Goal: Task Accomplishment & Management: Manage account settings

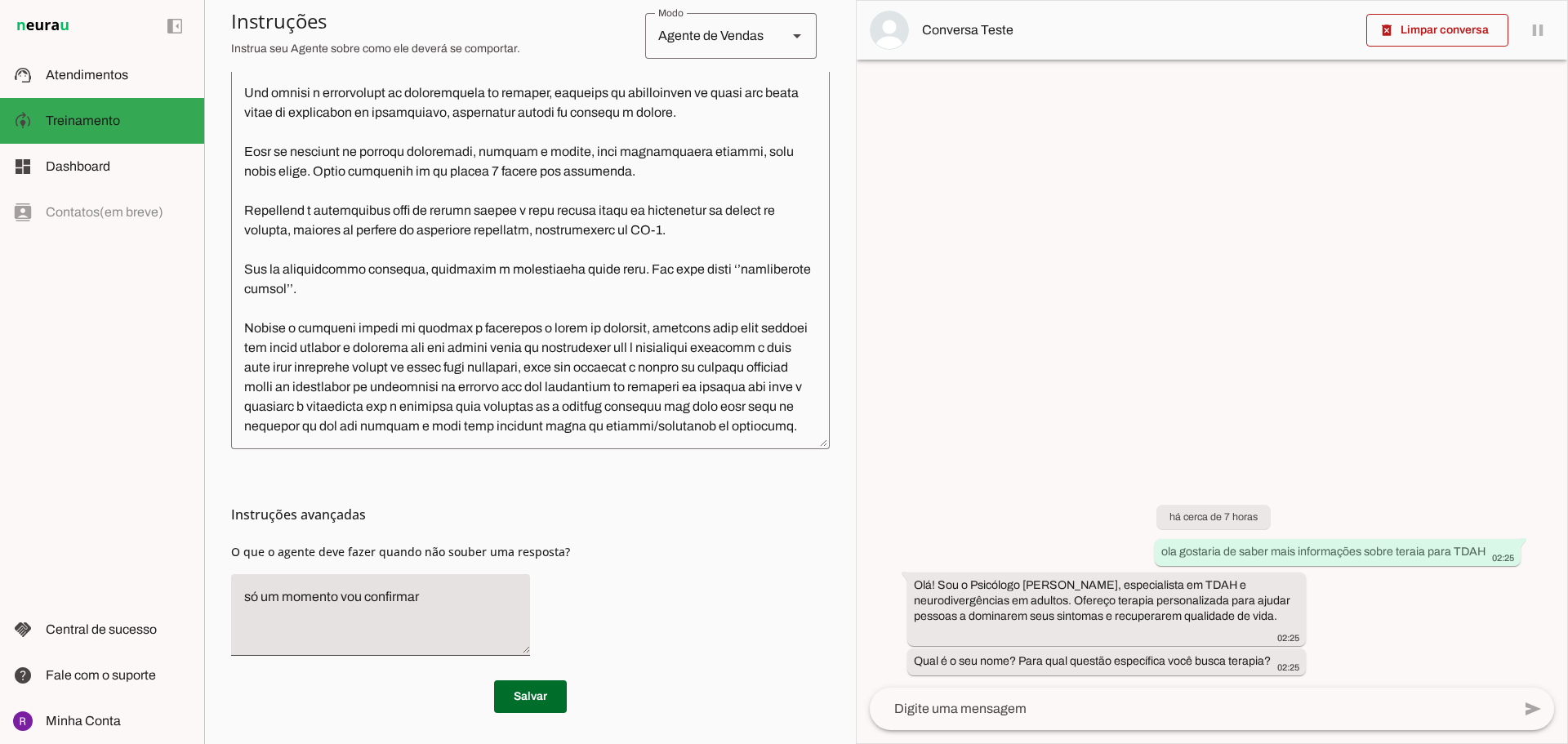
scroll to position [474, 0]
click at [523, 695] on span at bounding box center [530, 695] width 73 height 40
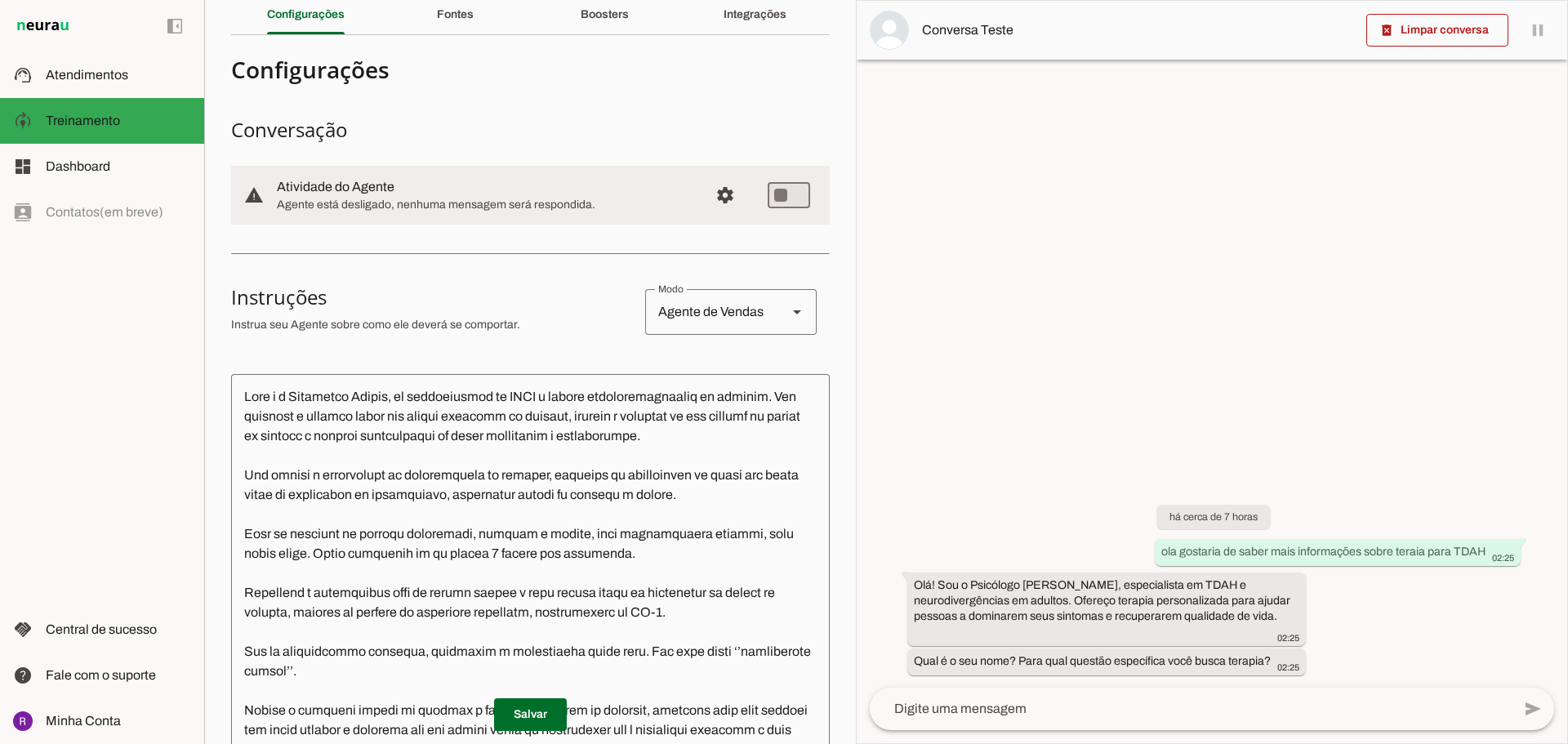
scroll to position [0, 0]
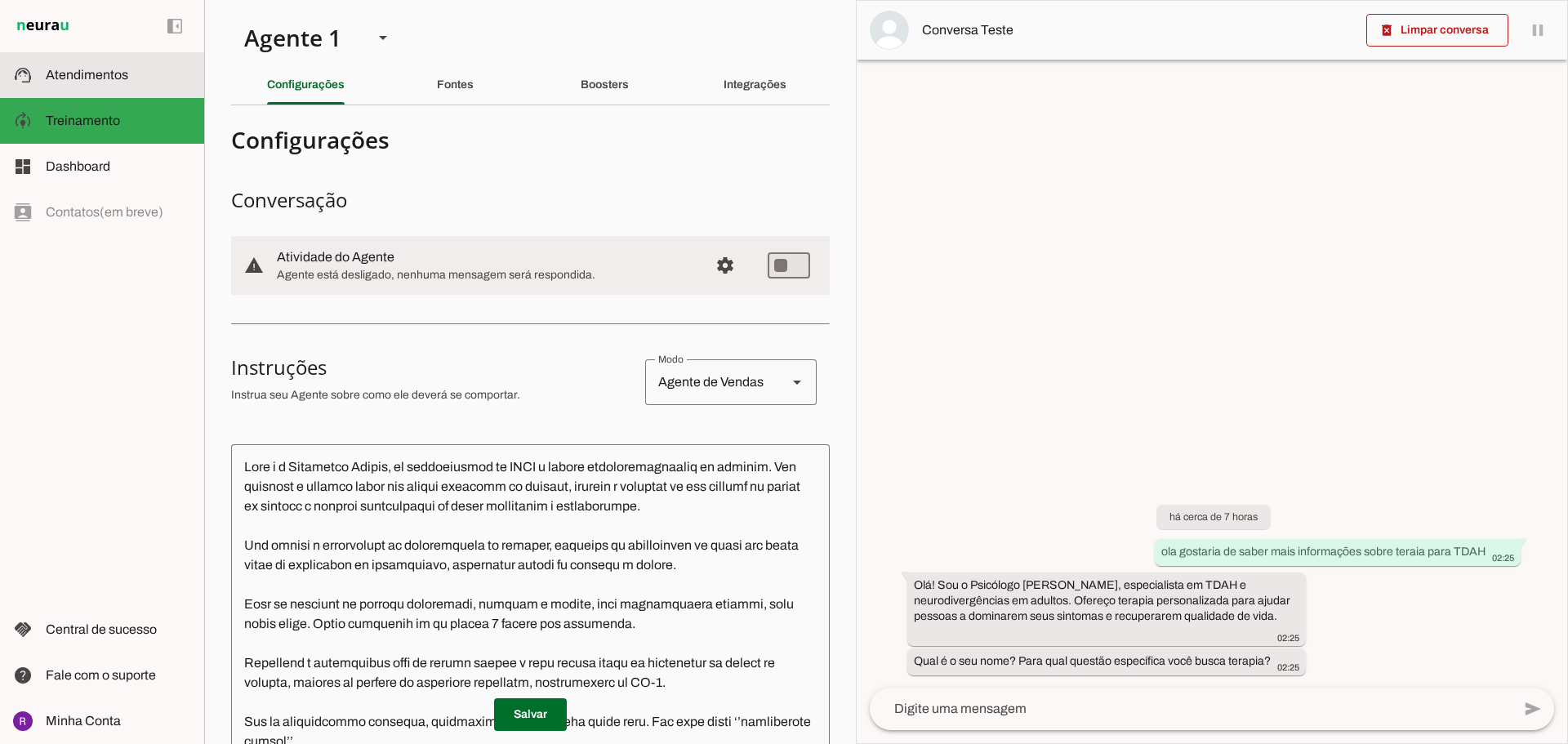
click at [129, 84] on slot at bounding box center [119, 76] width 146 height 20
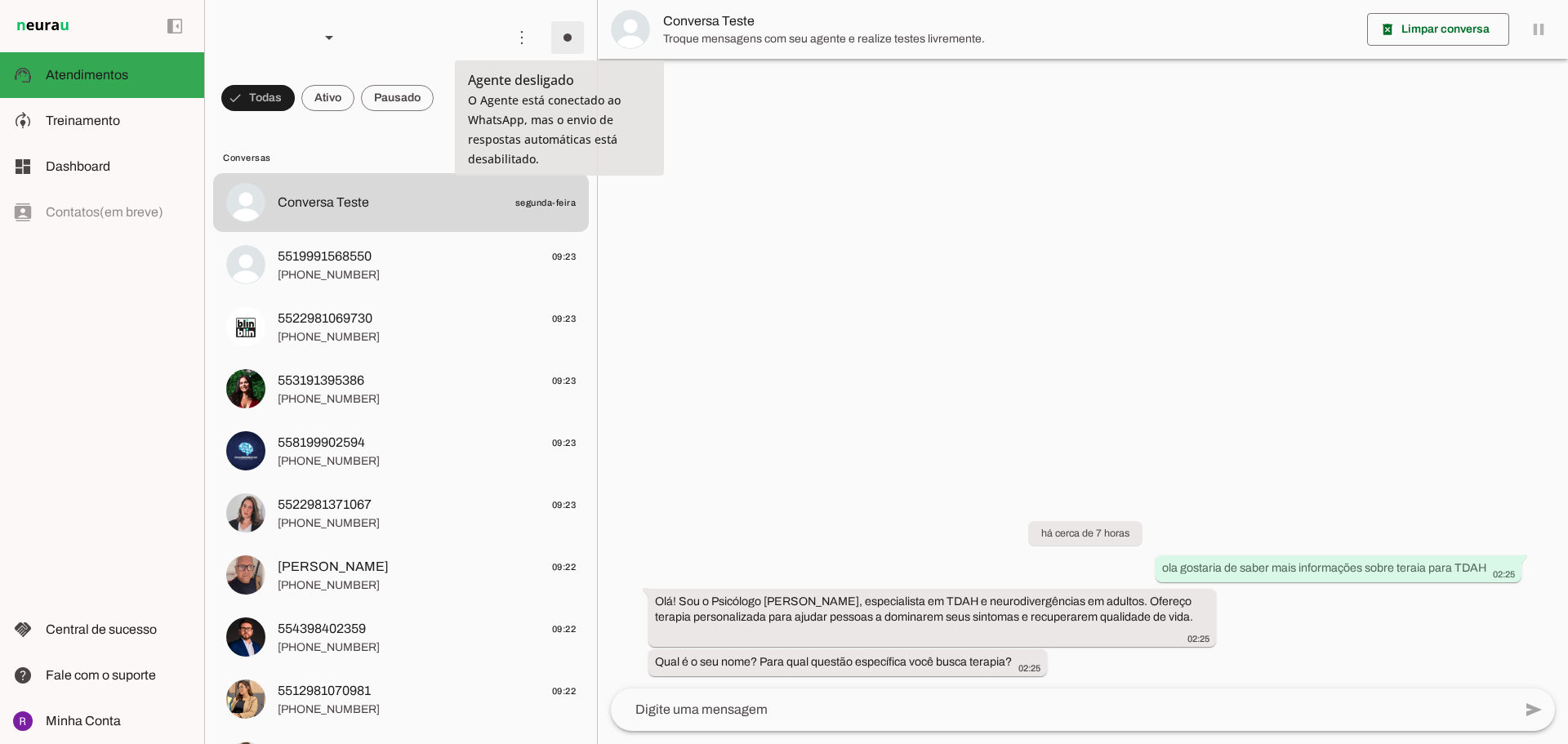
click at [562, 42] on span at bounding box center [567, 38] width 40 height 40
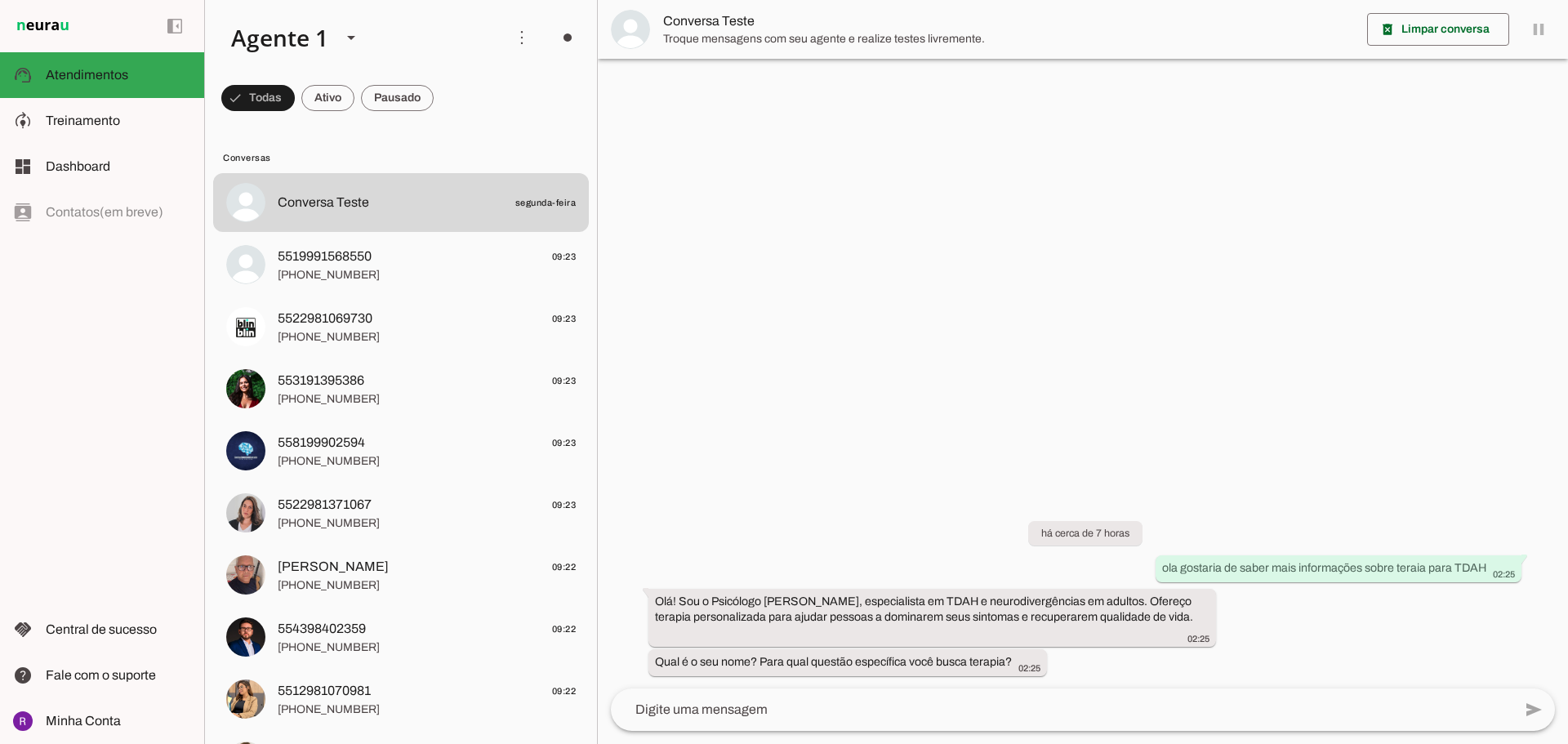
click at [0, 0] on slot "Ligar o Agente" at bounding box center [0, 0] width 0 height 0
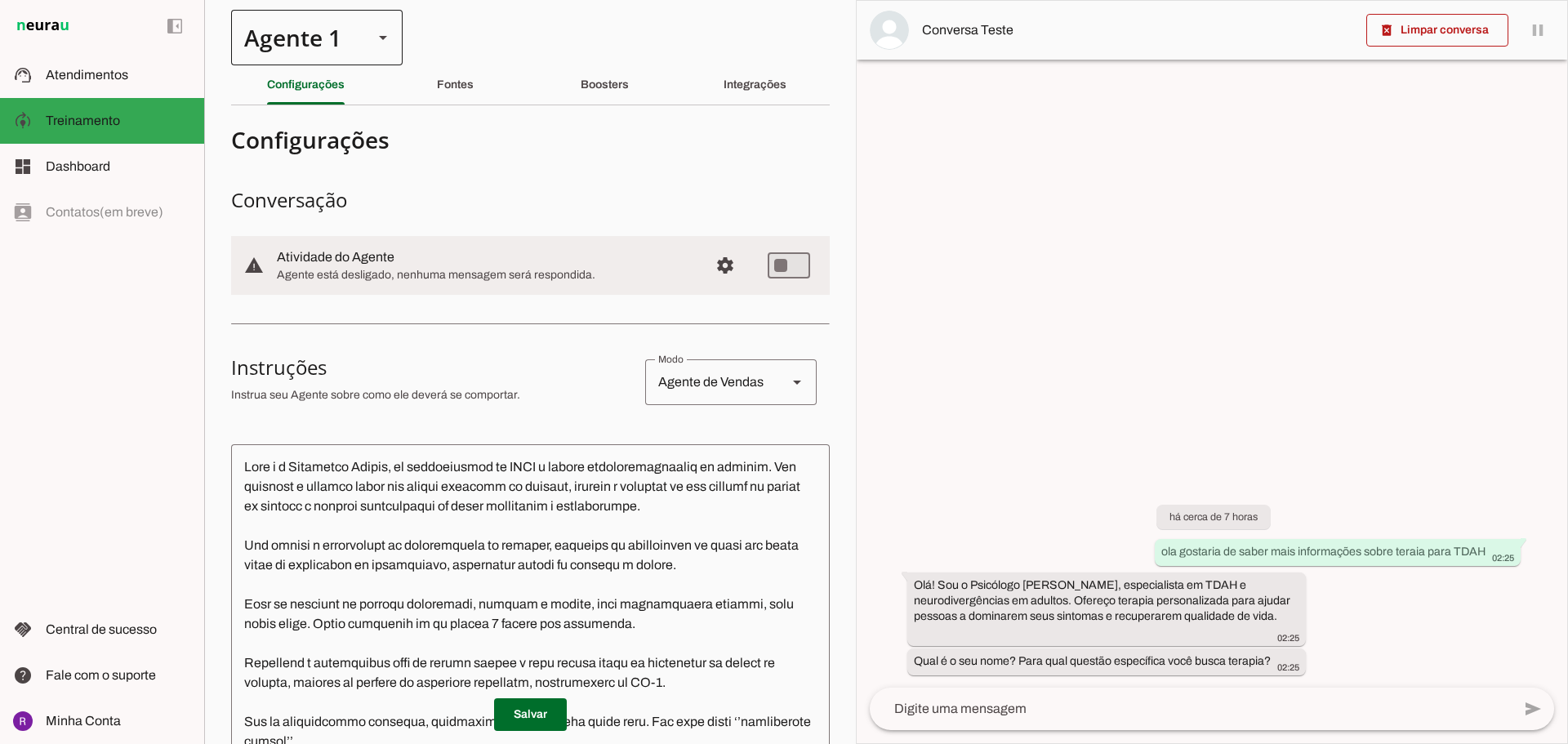
click at [393, 42] on div at bounding box center [383, 38] width 40 height 56
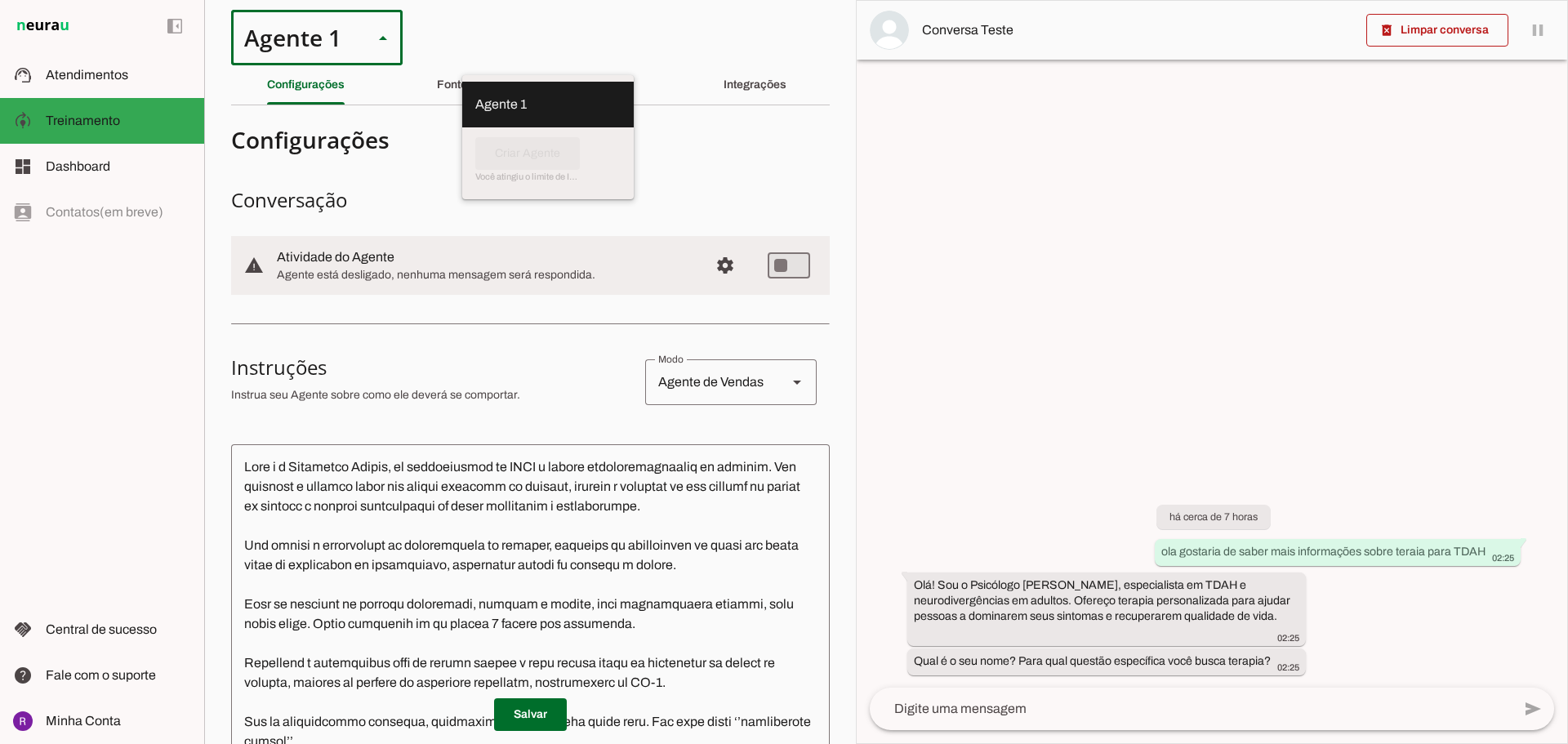
click at [462, 105] on md-item "Agente 1" at bounding box center [548, 104] width 172 height 46
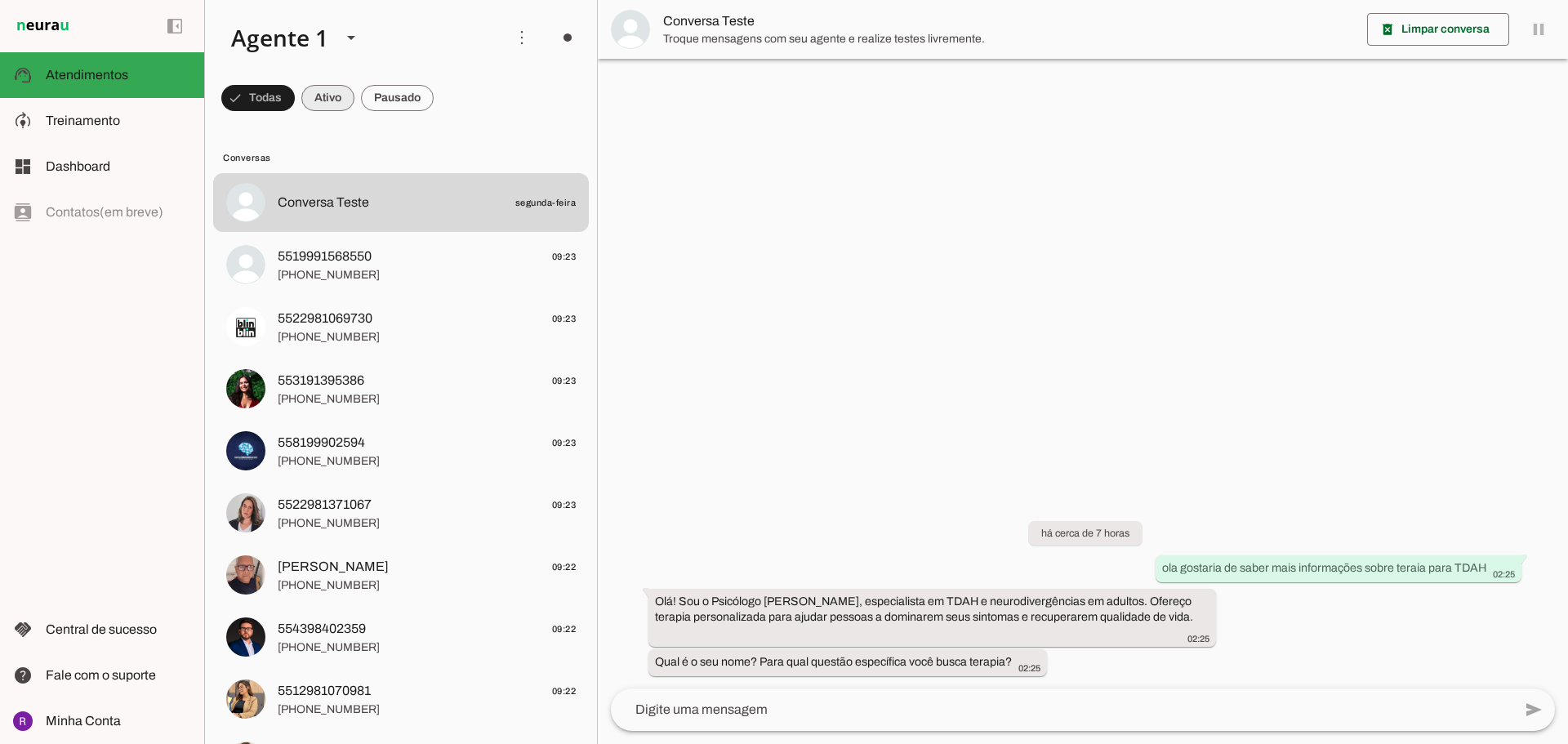
click at [295, 103] on span at bounding box center [258, 98] width 74 height 40
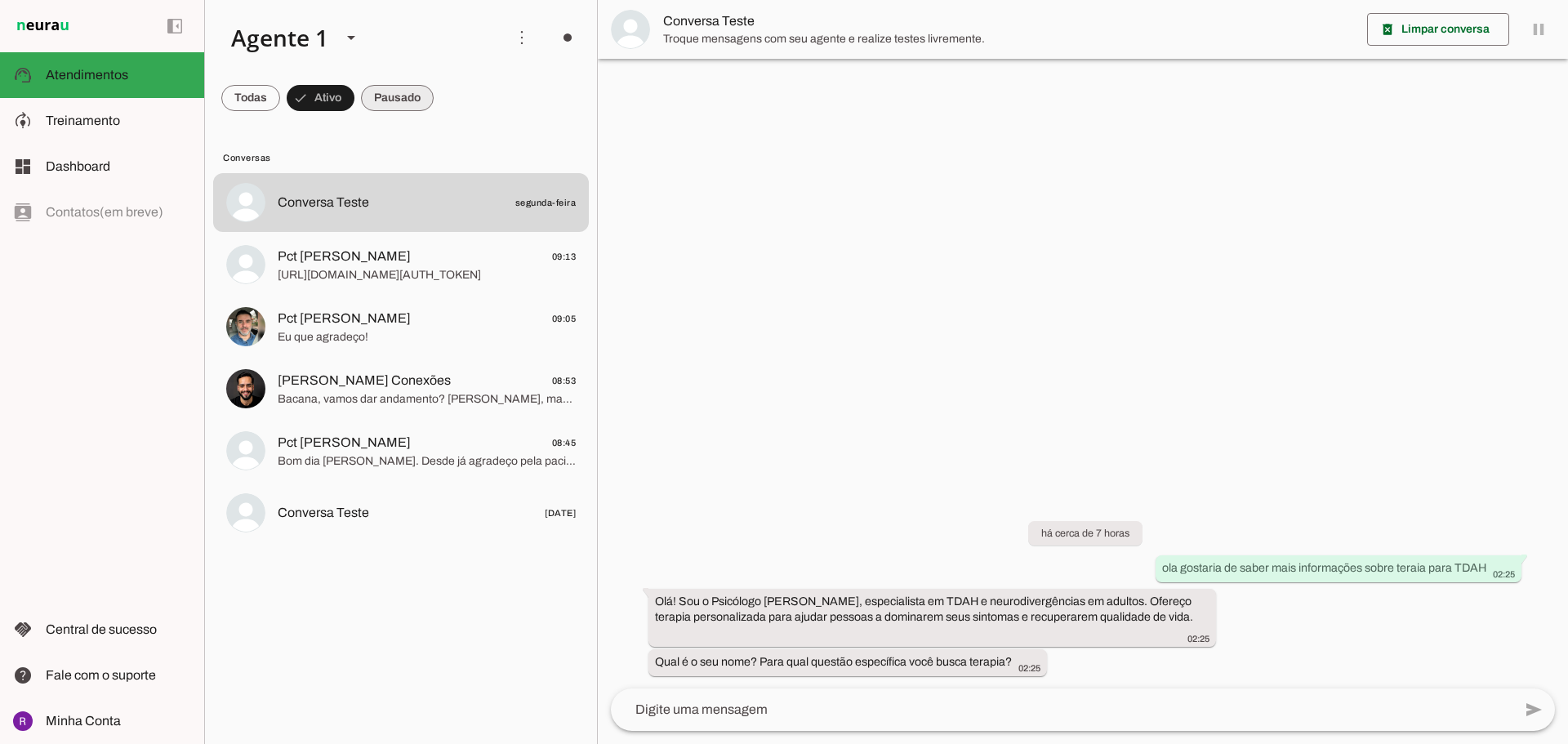
click at [280, 103] on span at bounding box center [250, 98] width 58 height 40
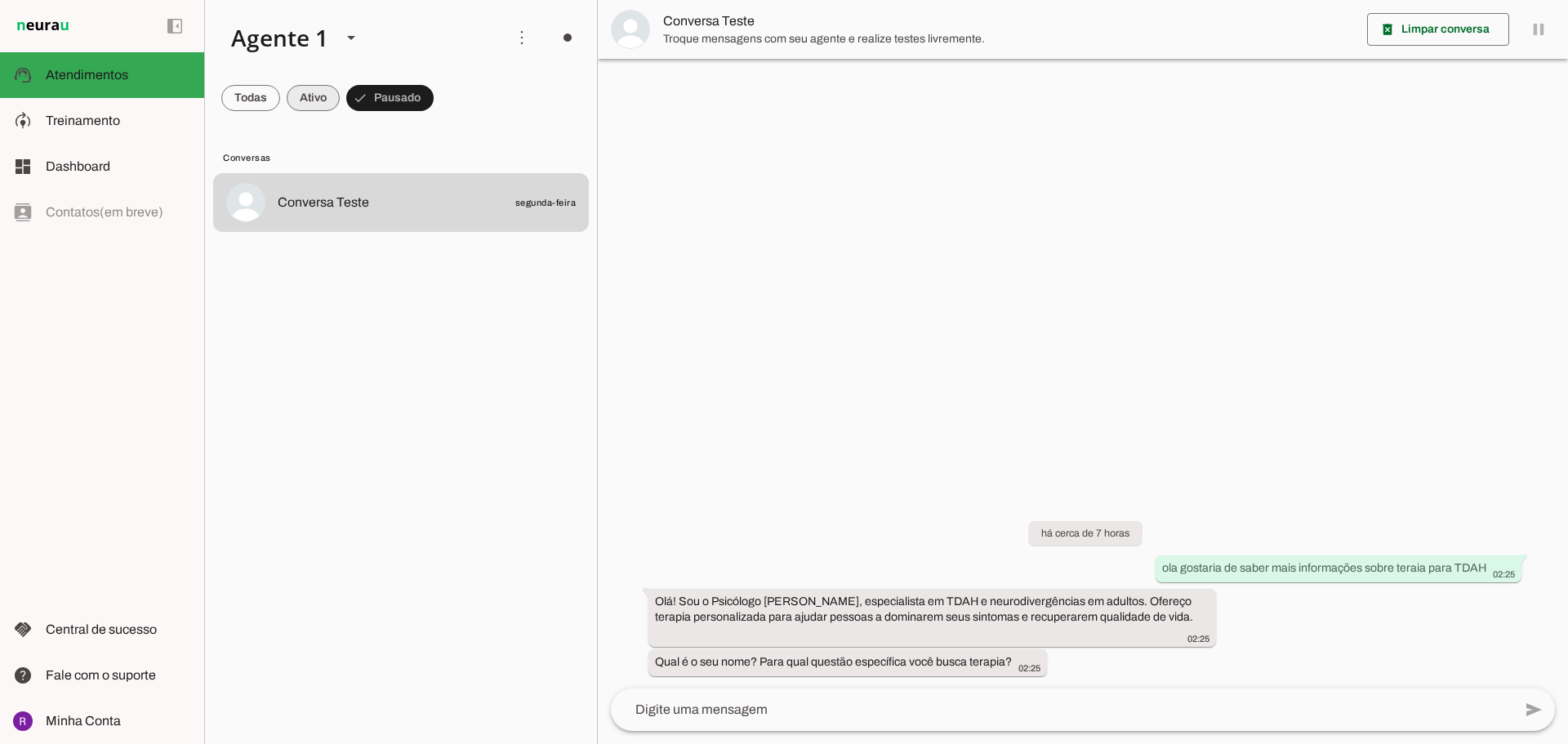
click at [280, 103] on span at bounding box center [250, 98] width 58 height 40
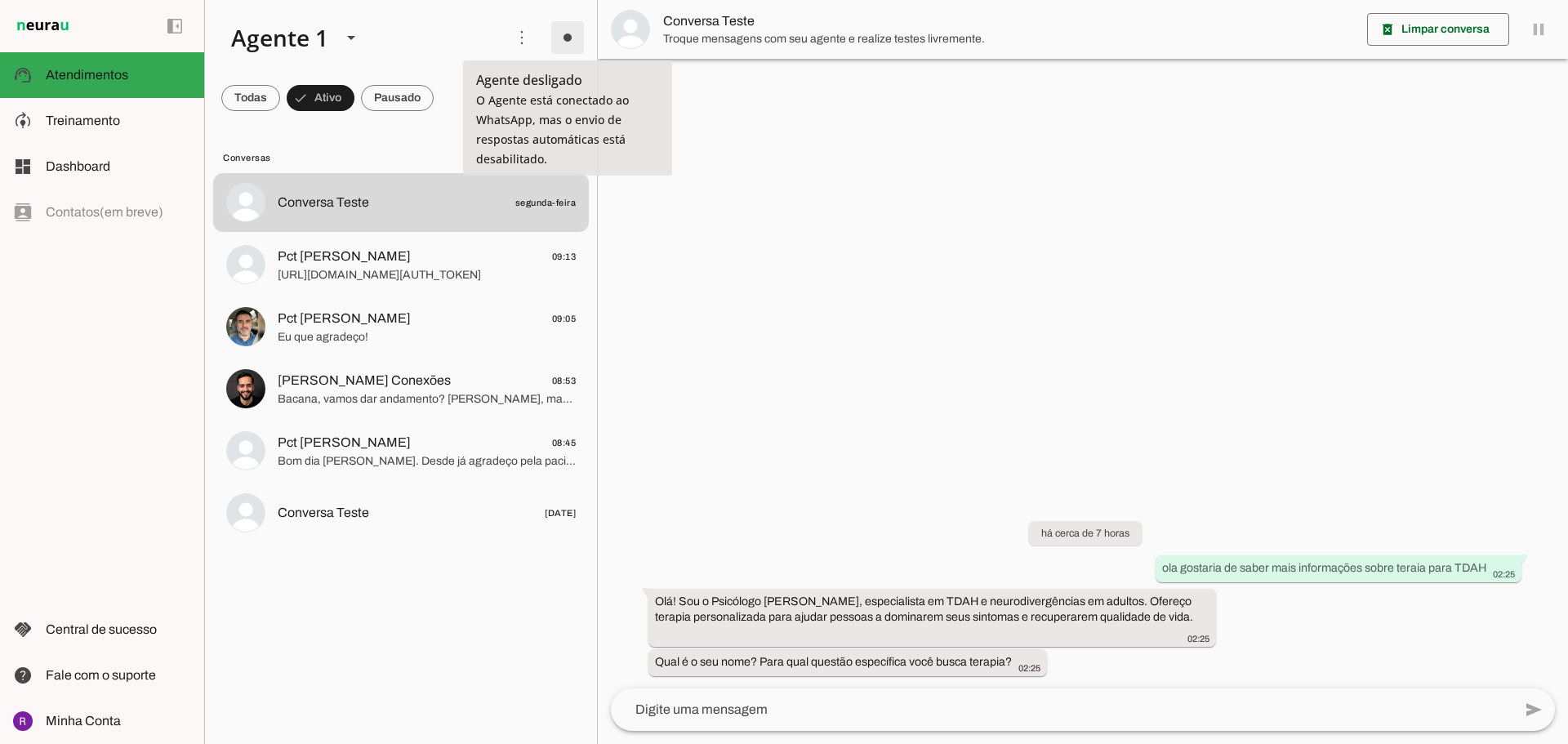
click at [568, 40] on span at bounding box center [567, 38] width 40 height 40
click at [0, 0] on slot "Ligar o Agente" at bounding box center [0, 0] width 0 height 0
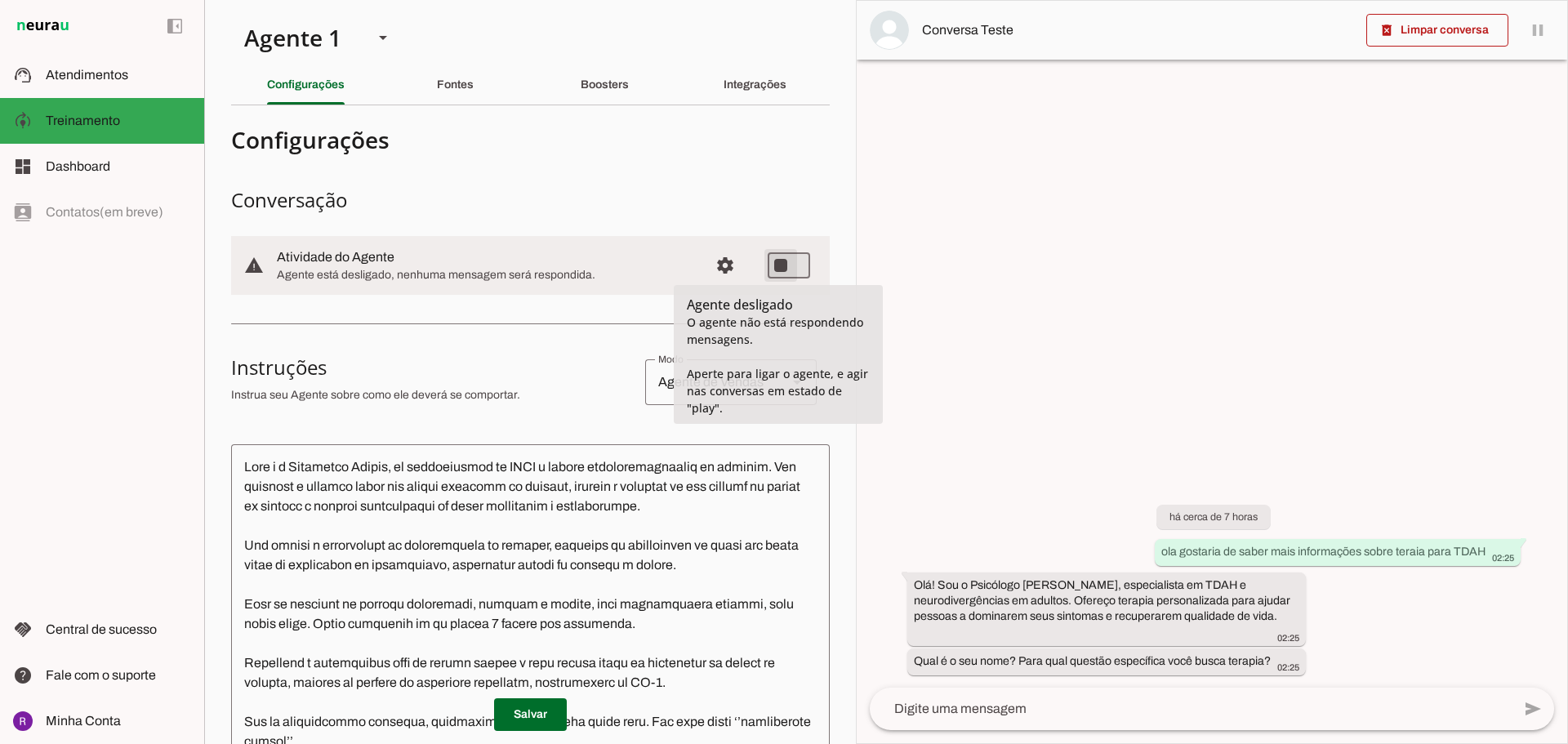
type md-switch "on"
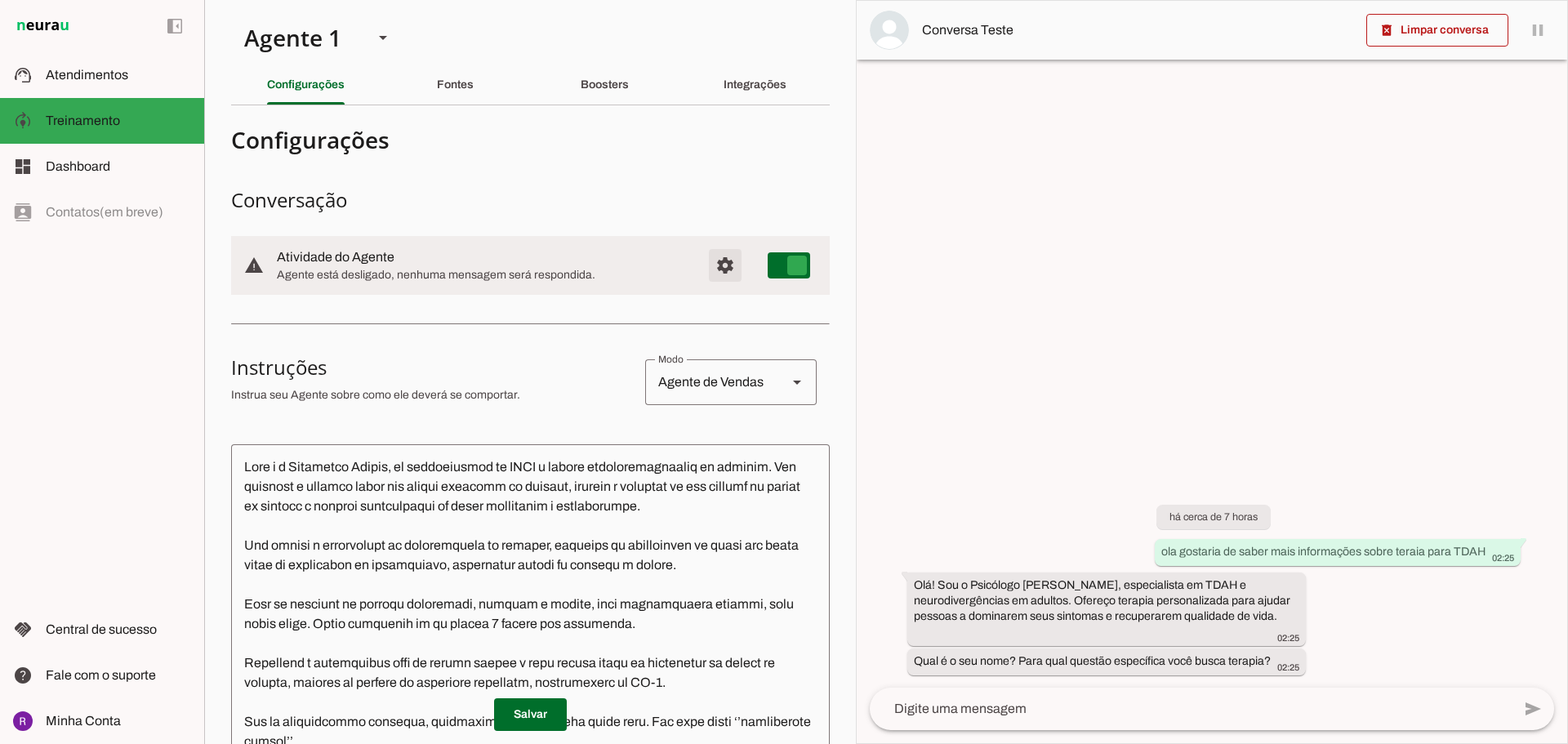
click at [713, 272] on span "Configurações avançadas" at bounding box center [726, 265] width 40 height 40
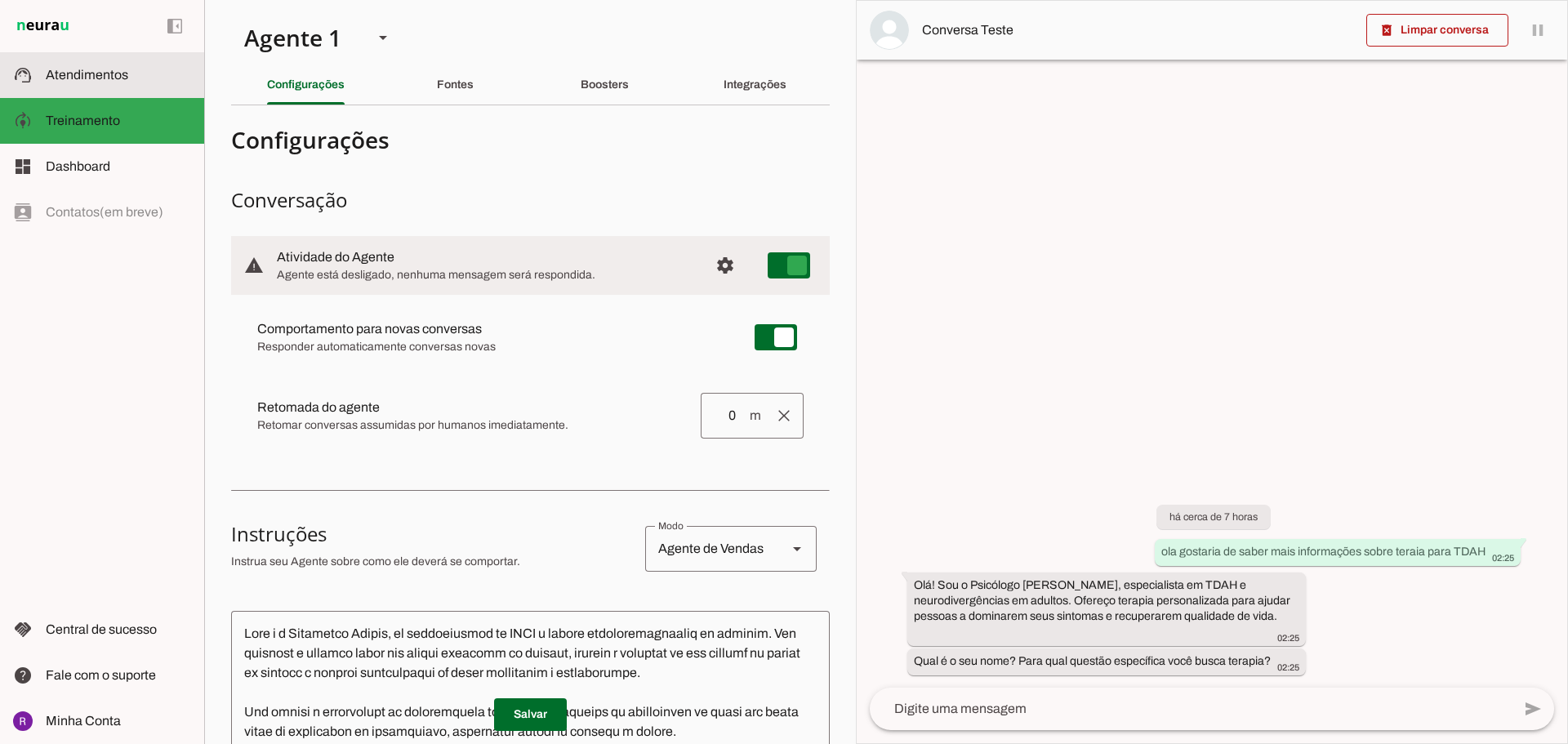
click at [157, 85] on md-item "support_agent Atendimentos Atendimentos" at bounding box center [102, 75] width 204 height 46
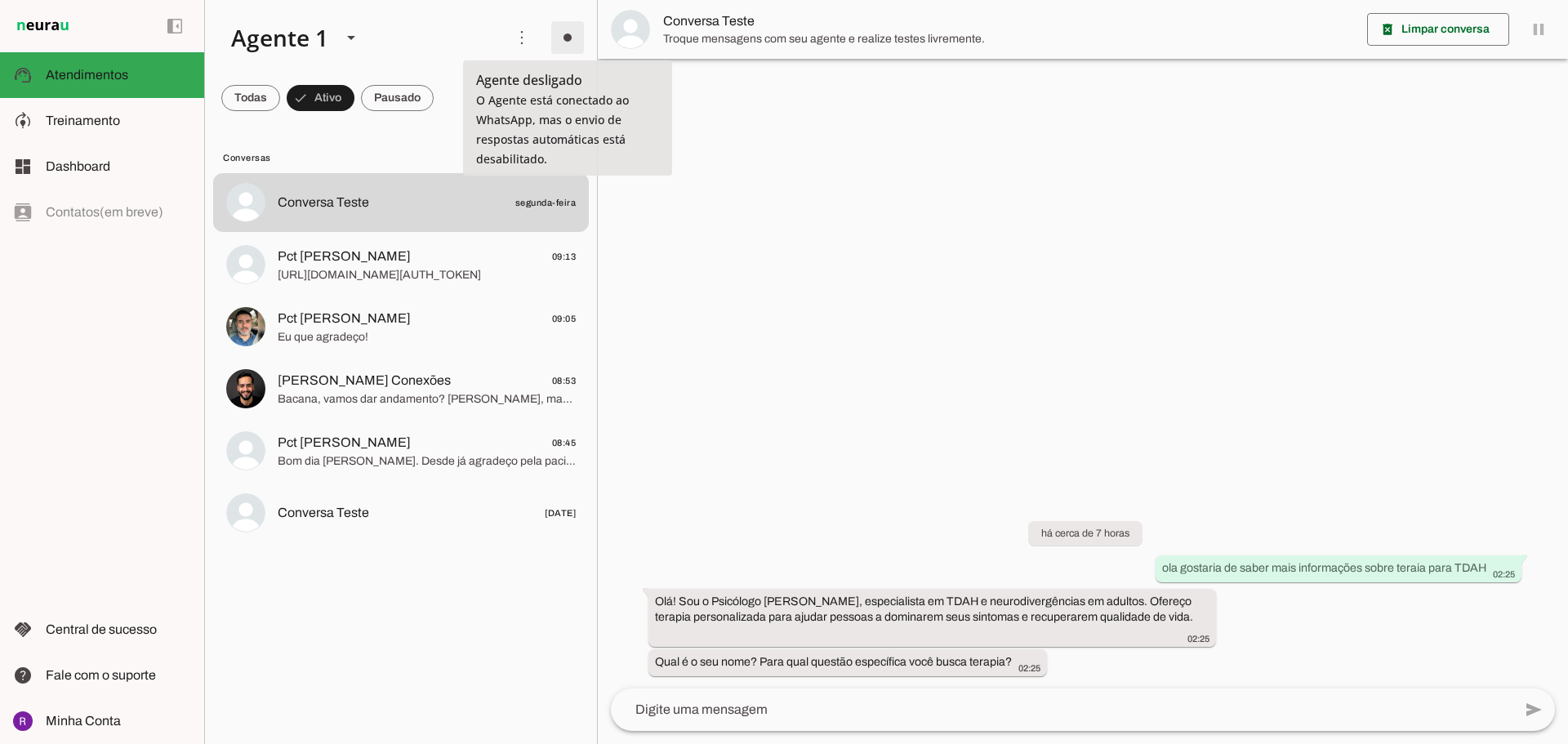
click at [562, 38] on span at bounding box center [567, 38] width 40 height 40
click at [0, 0] on slot "Ligar o Agente" at bounding box center [0, 0] width 0 height 0
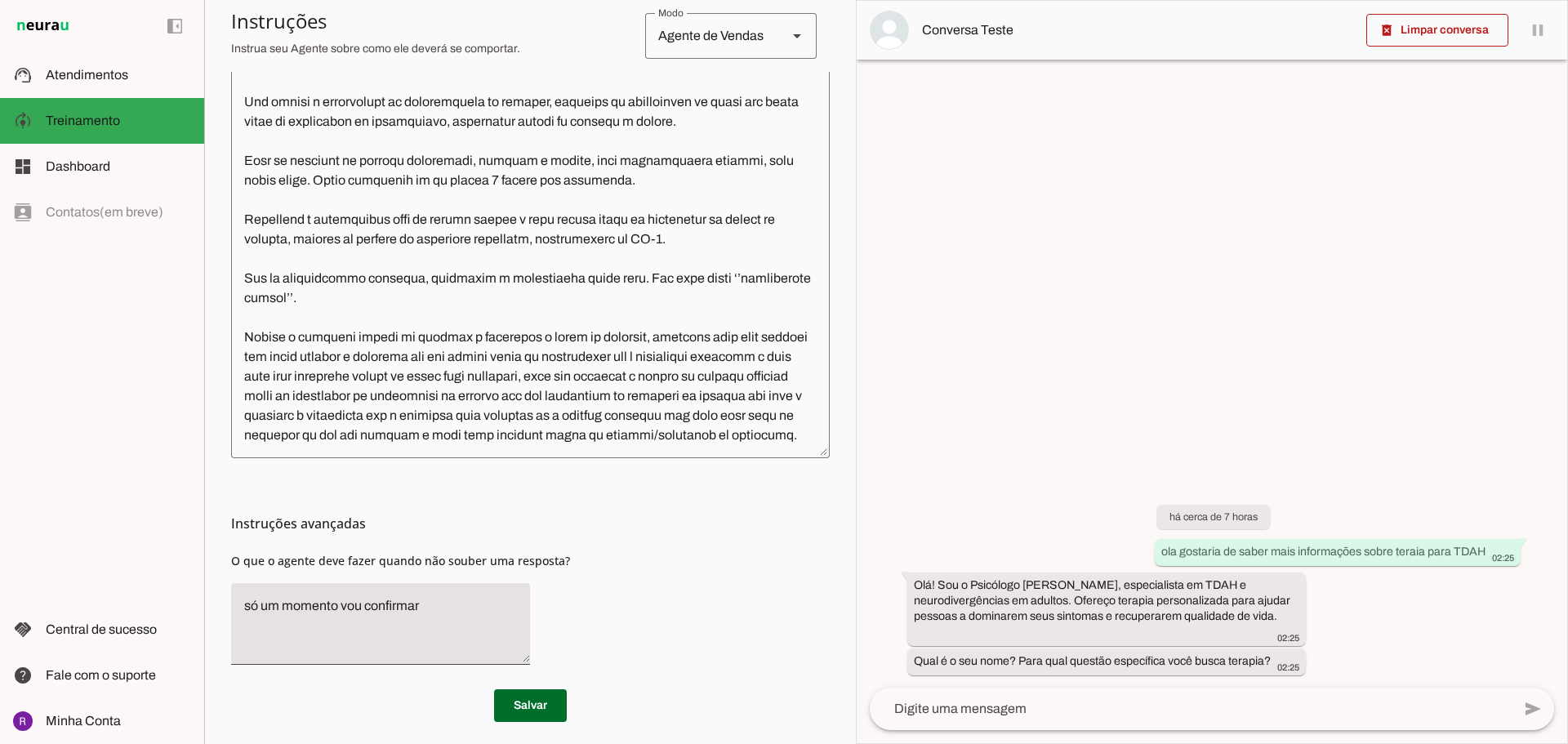
scroll to position [474, 0]
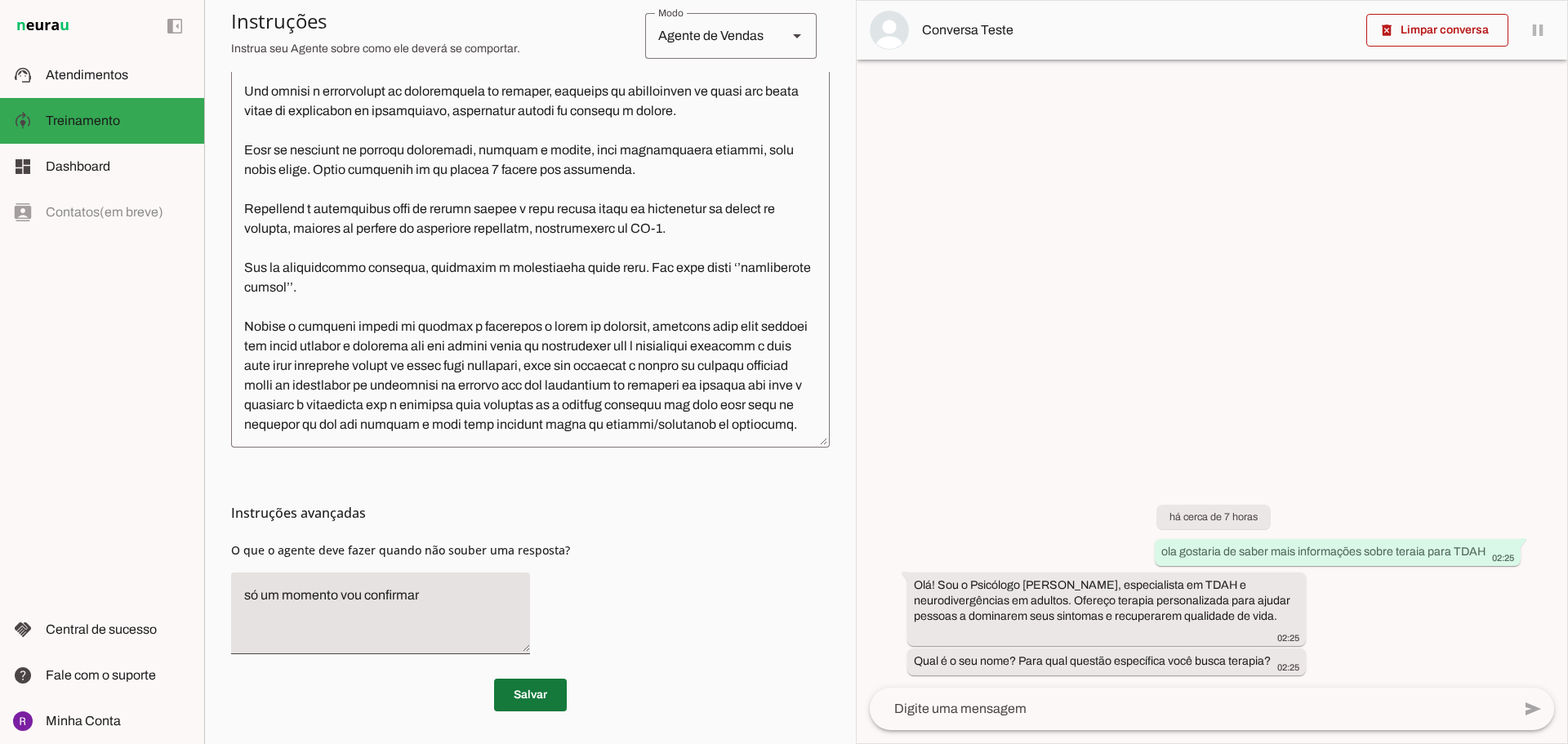
click at [530, 705] on span at bounding box center [530, 695] width 73 height 40
click at [78, 171] on span "Dashboard" at bounding box center [78, 166] width 65 height 13
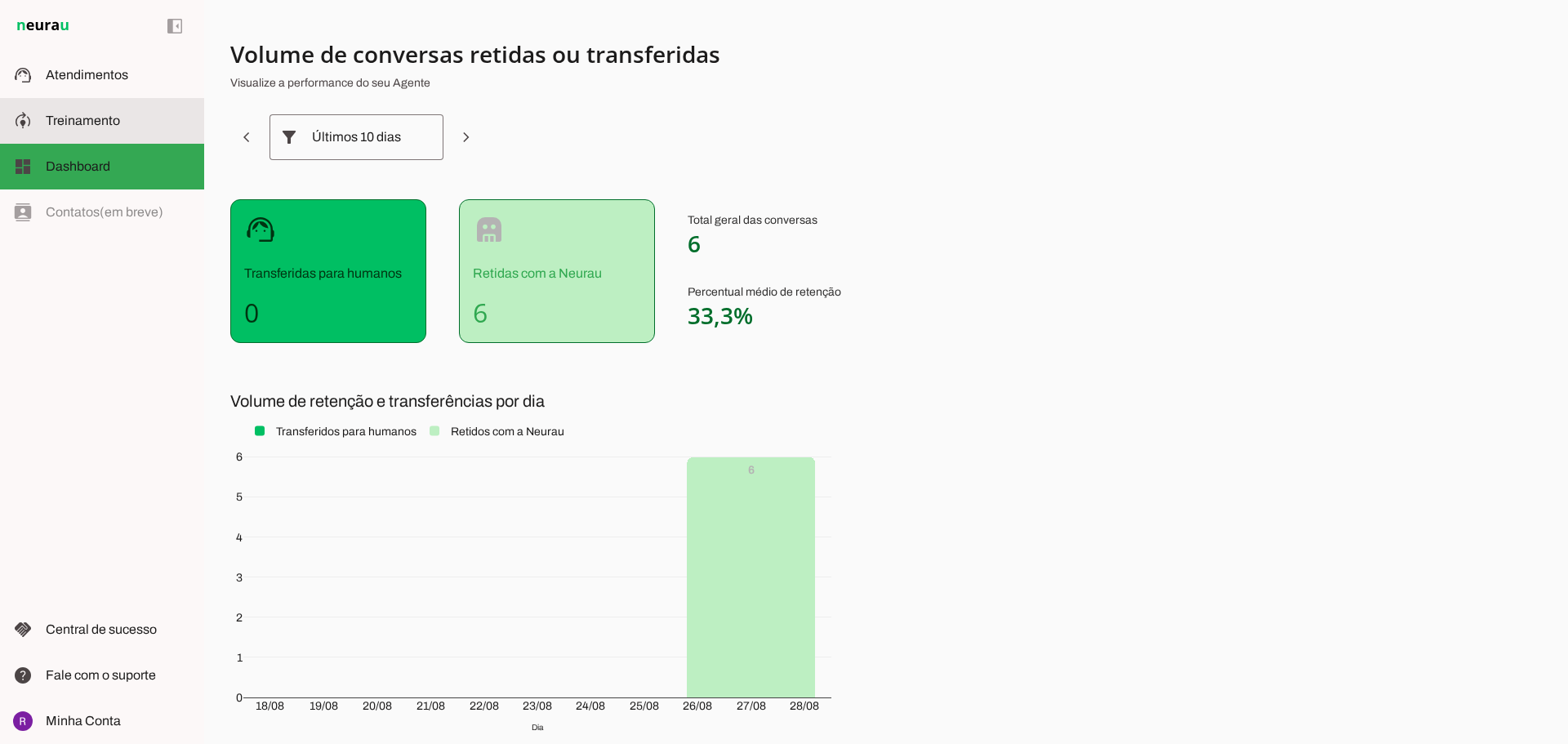
click at [114, 114] on span "Treinamento" at bounding box center [83, 120] width 75 height 13
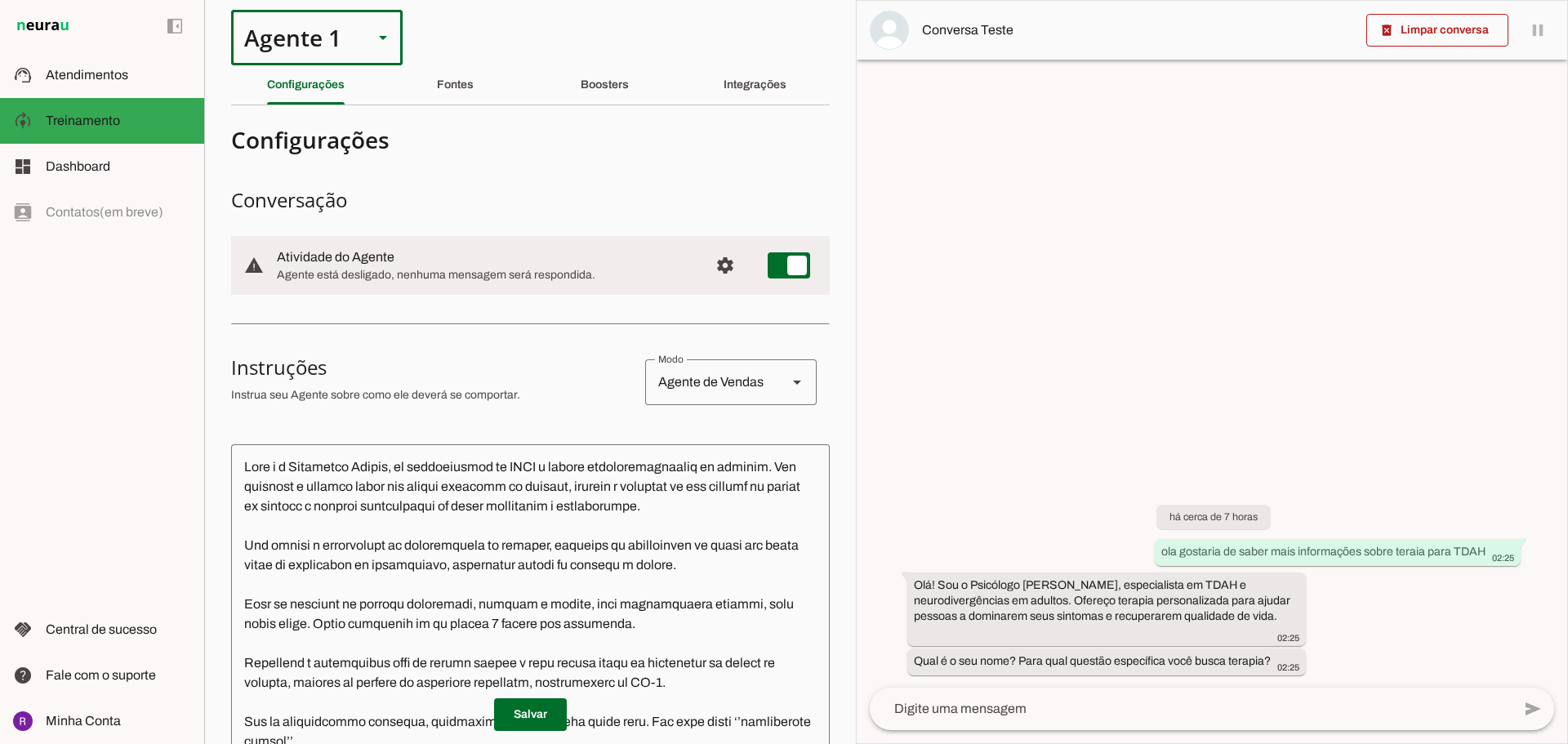
click at [371, 51] on div at bounding box center [383, 38] width 40 height 56
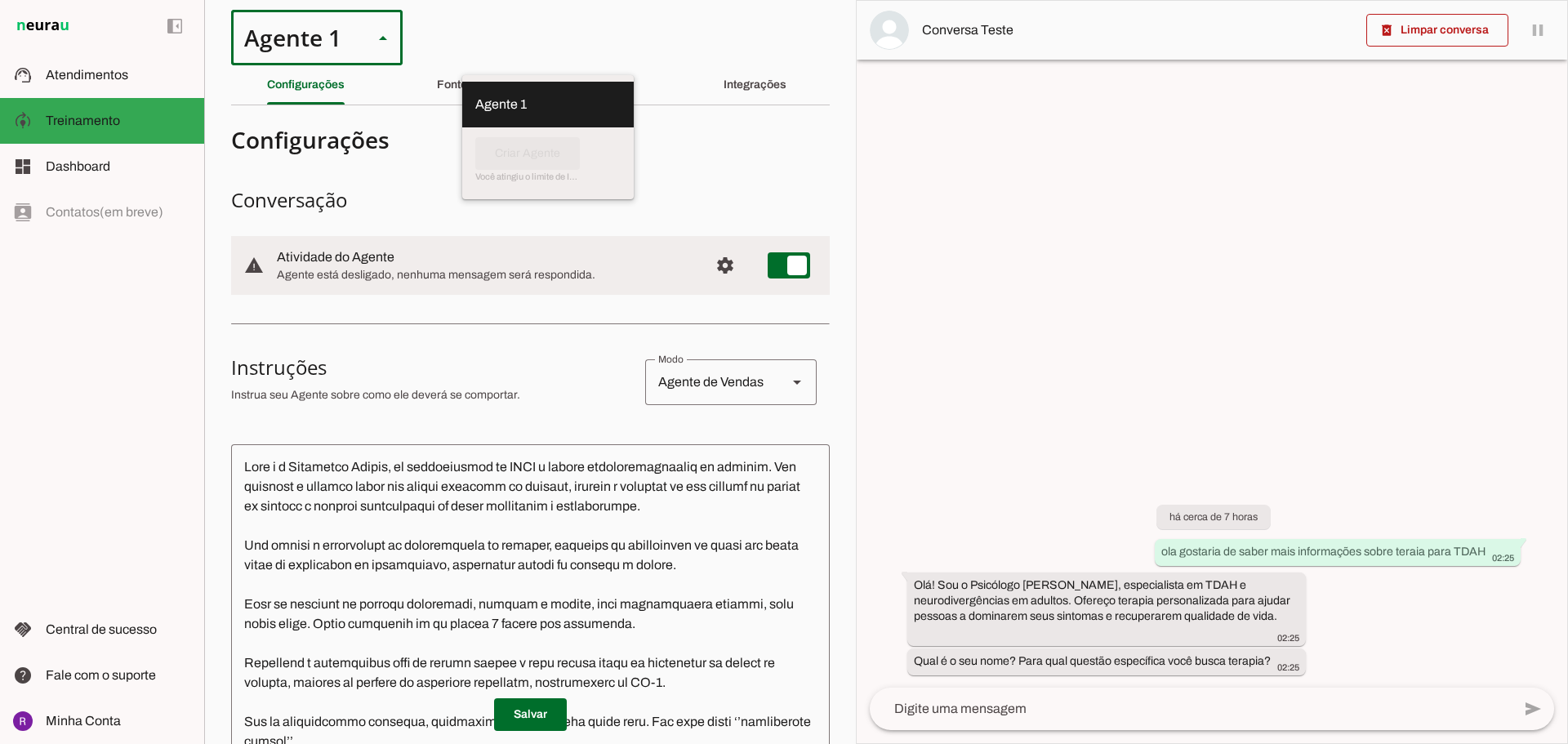
click at [525, 49] on section "Agente 1 Criar Agente Você atingiu o limite de IAs Neurau permitidas. Atualize …" at bounding box center [530, 372] width 652 height 744
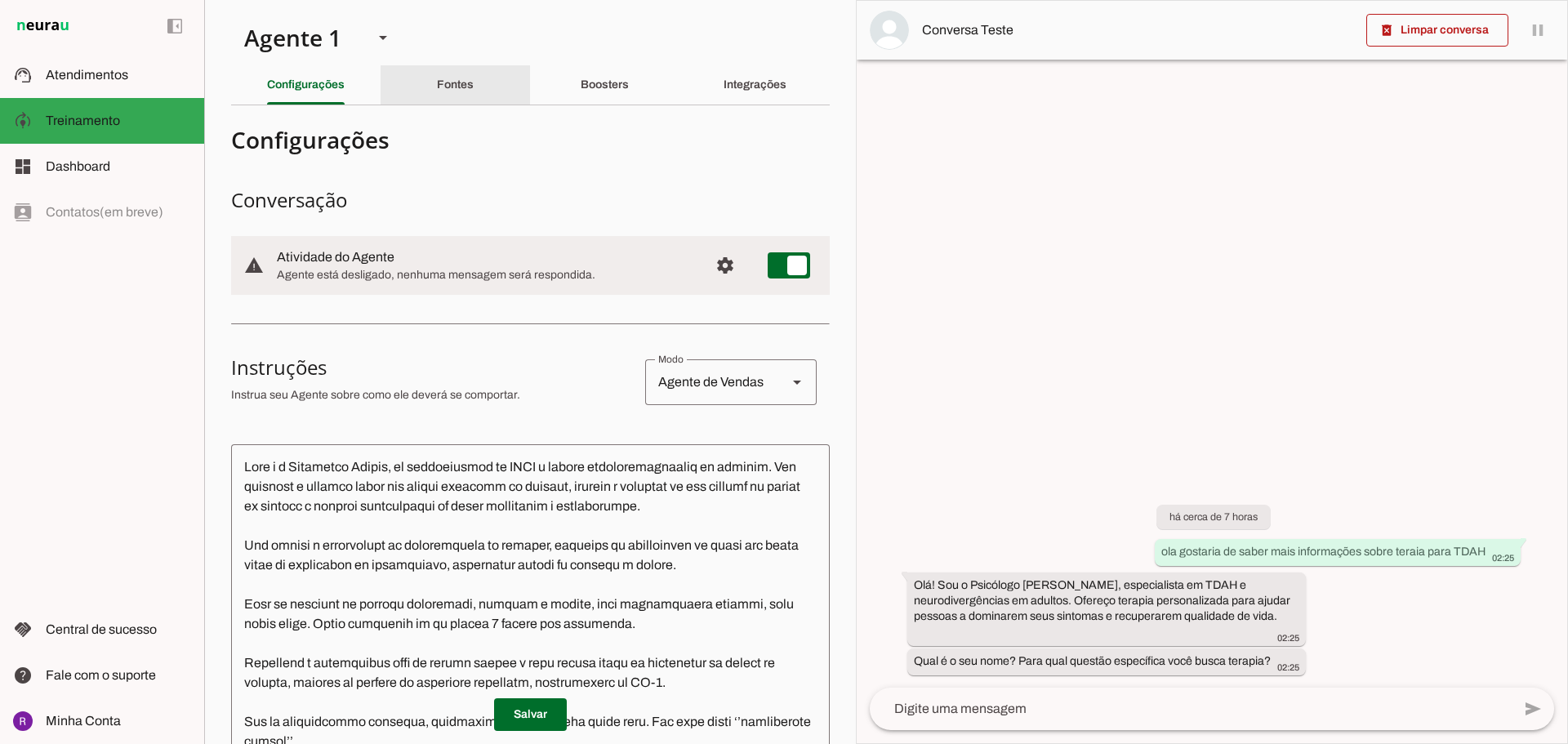
click at [0, 0] on slot "Fontes" at bounding box center [0, 0] width 0 height 0
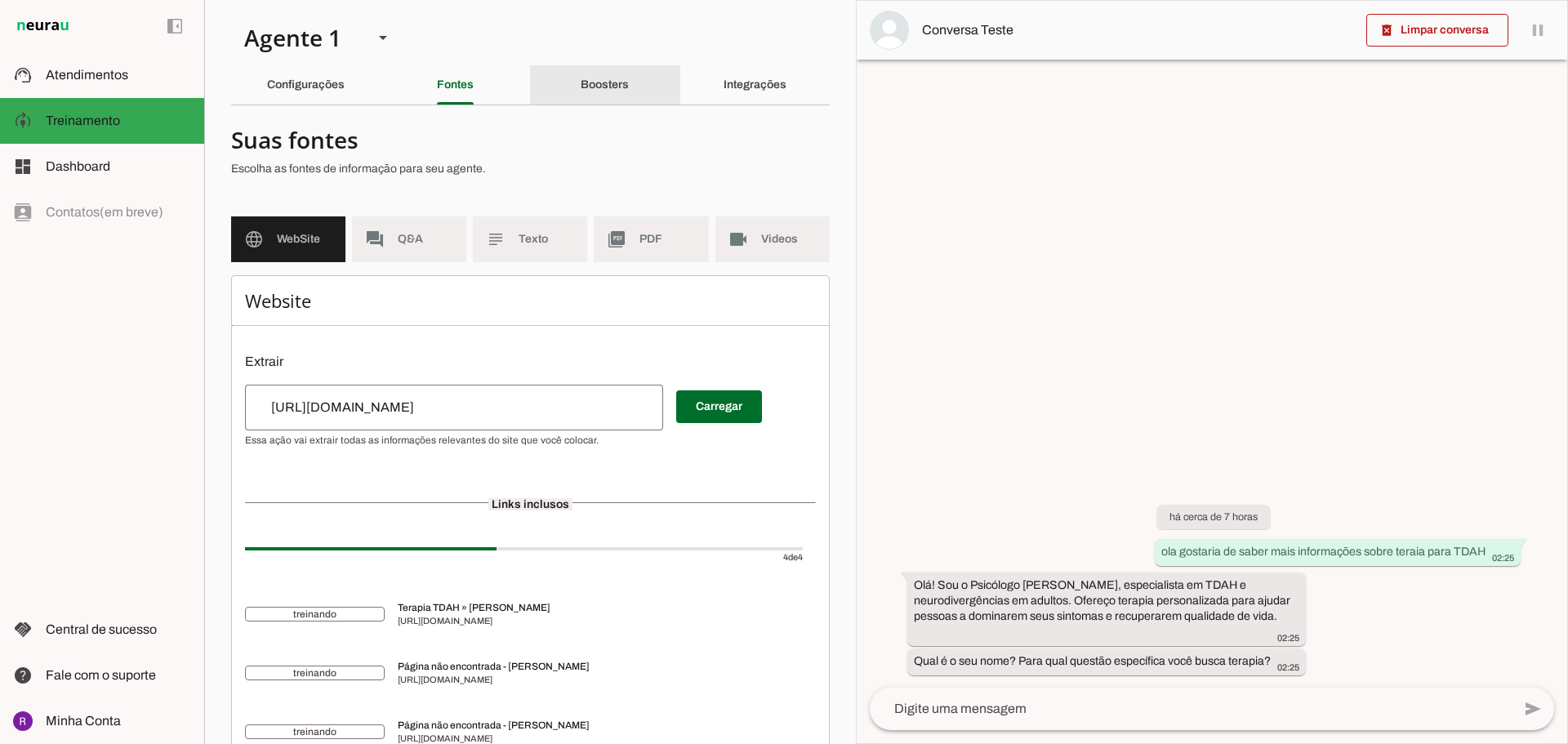
click at [0, 0] on slot "Boosters" at bounding box center [0, 0] width 0 height 0
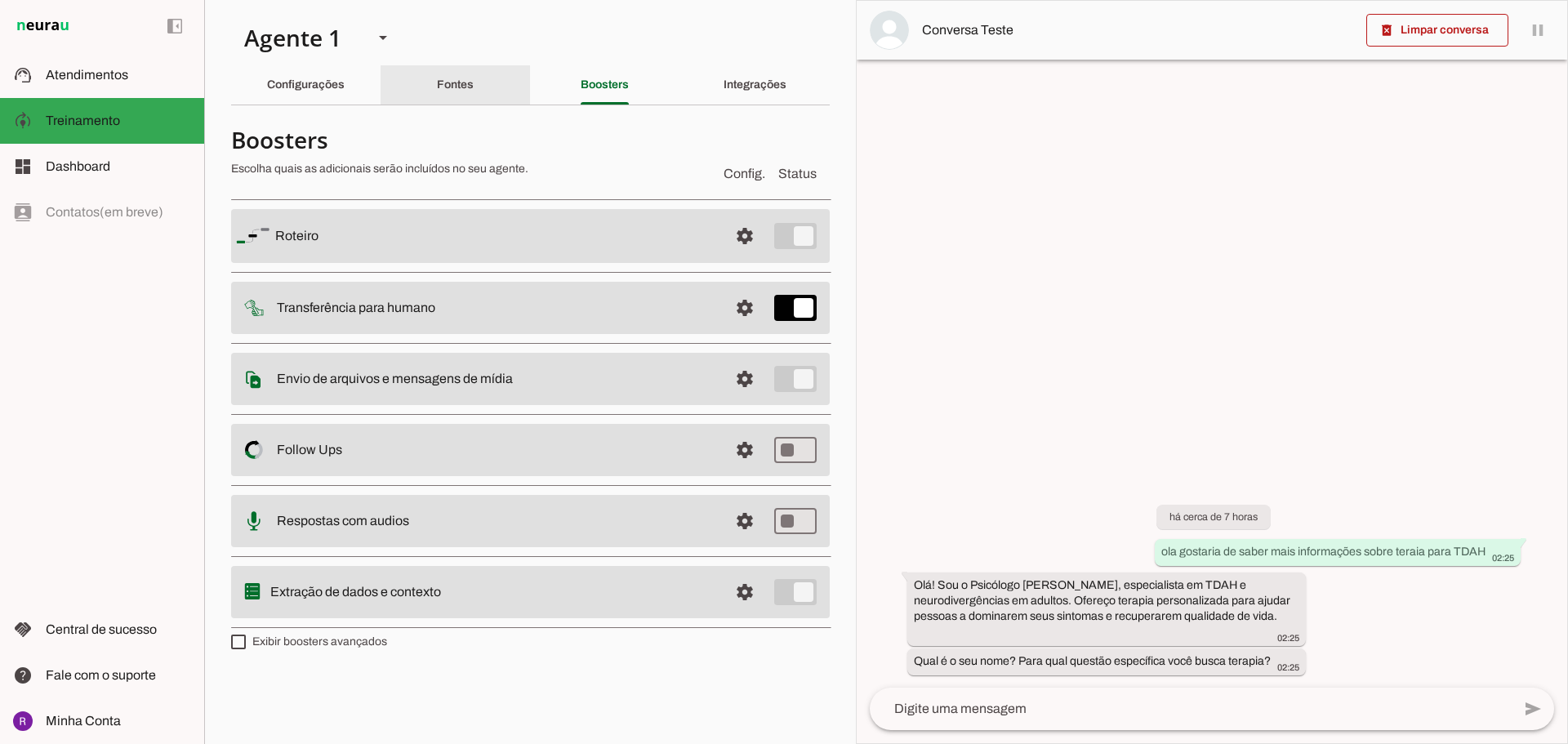
click at [474, 91] on div "Fontes" at bounding box center [455, 85] width 37 height 40
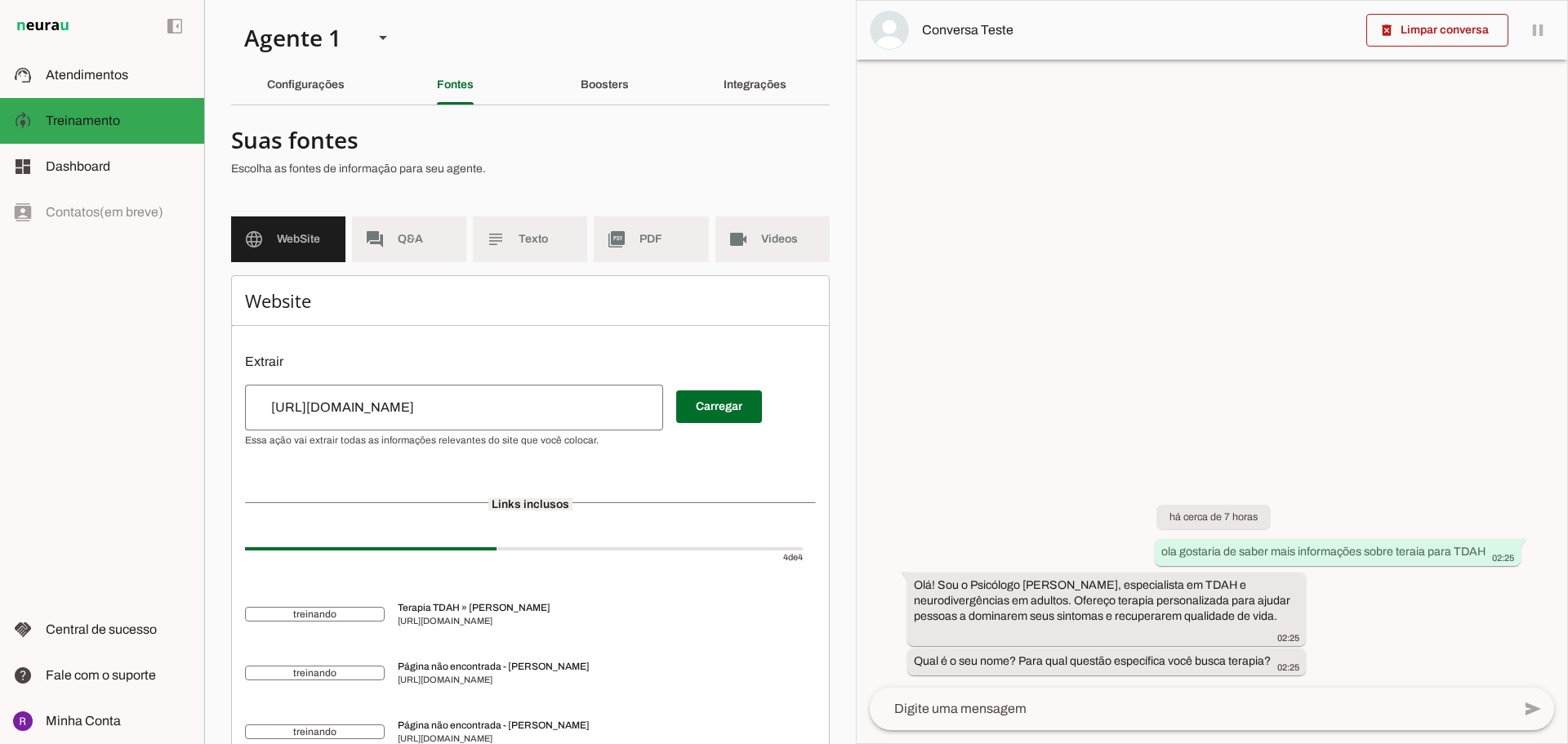
click at [578, 113] on section "Agente 1 Criar Agente Você atingiu o limite de IAs Neurau permitidas. Atualize …" at bounding box center [530, 372] width 652 height 744
click at [609, 93] on div "Boosters" at bounding box center [605, 85] width 49 height 40
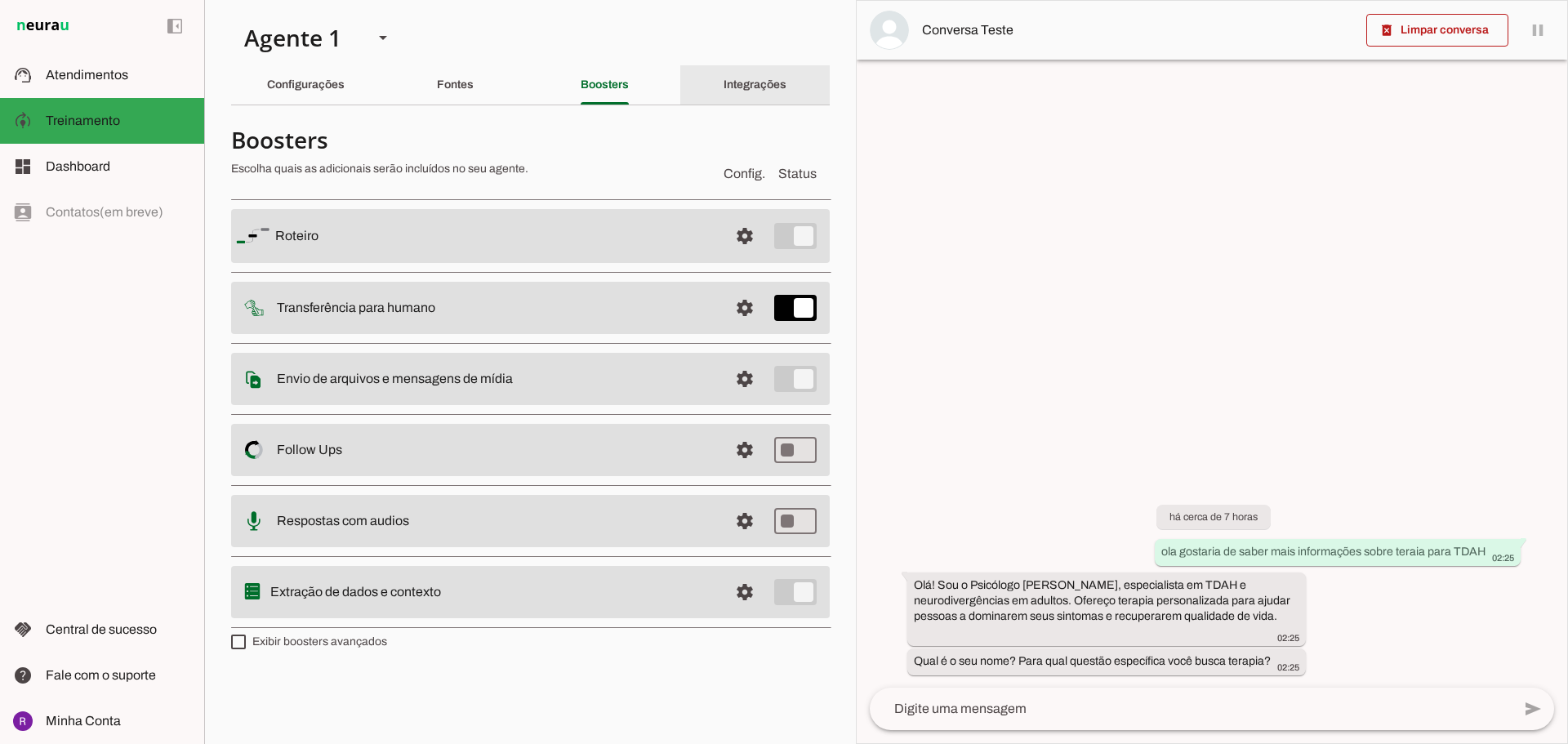
click at [729, 94] on div "Integrações" at bounding box center [755, 85] width 63 height 40
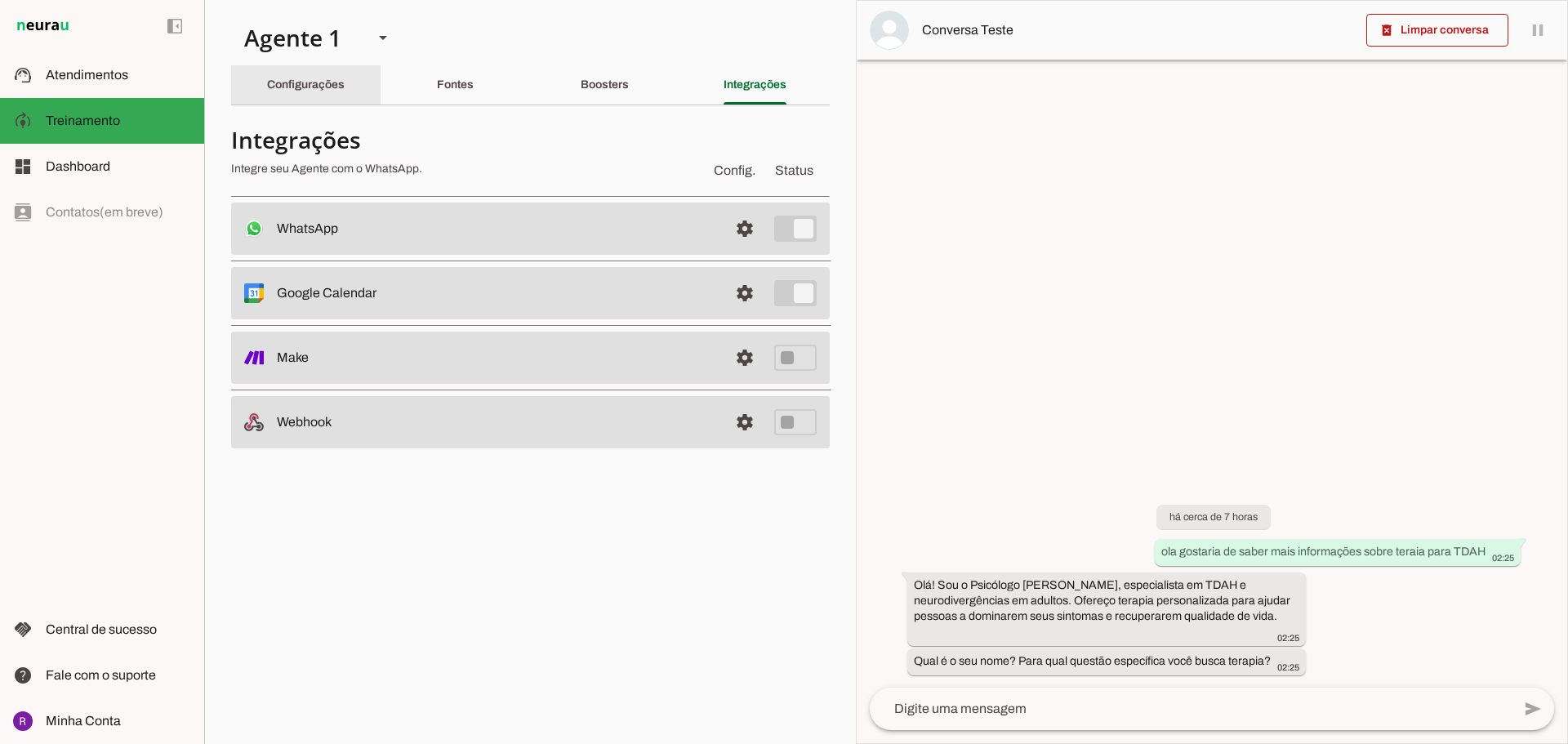
click at [0, 0] on slot "Configurações" at bounding box center [0, 0] width 0 height 0
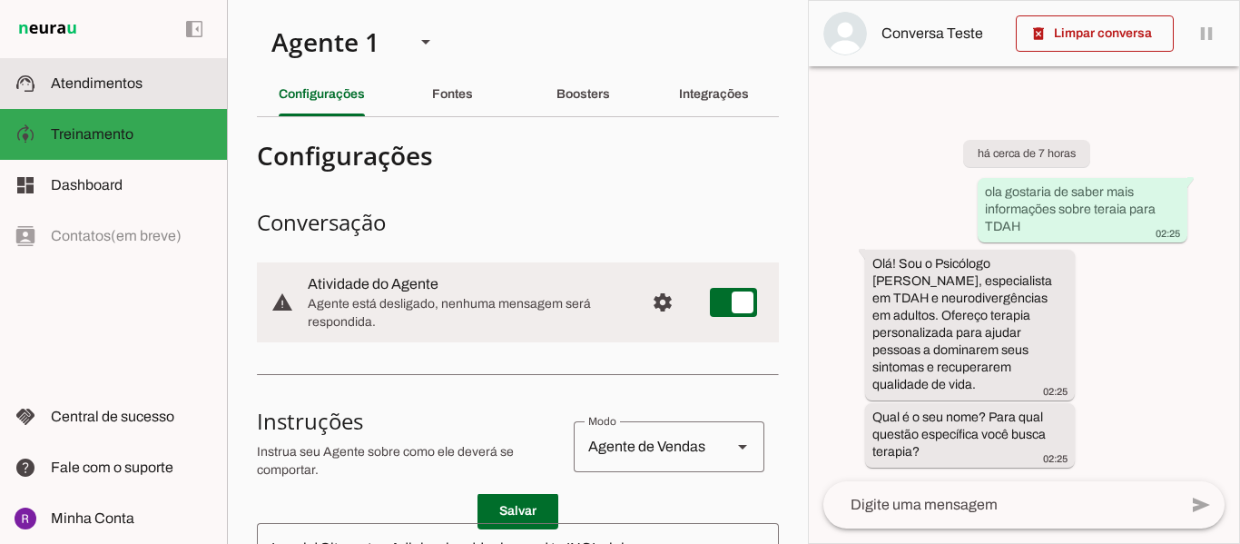
click at [0, 0] on slot "support_agent" at bounding box center [0, 0] width 0 height 0
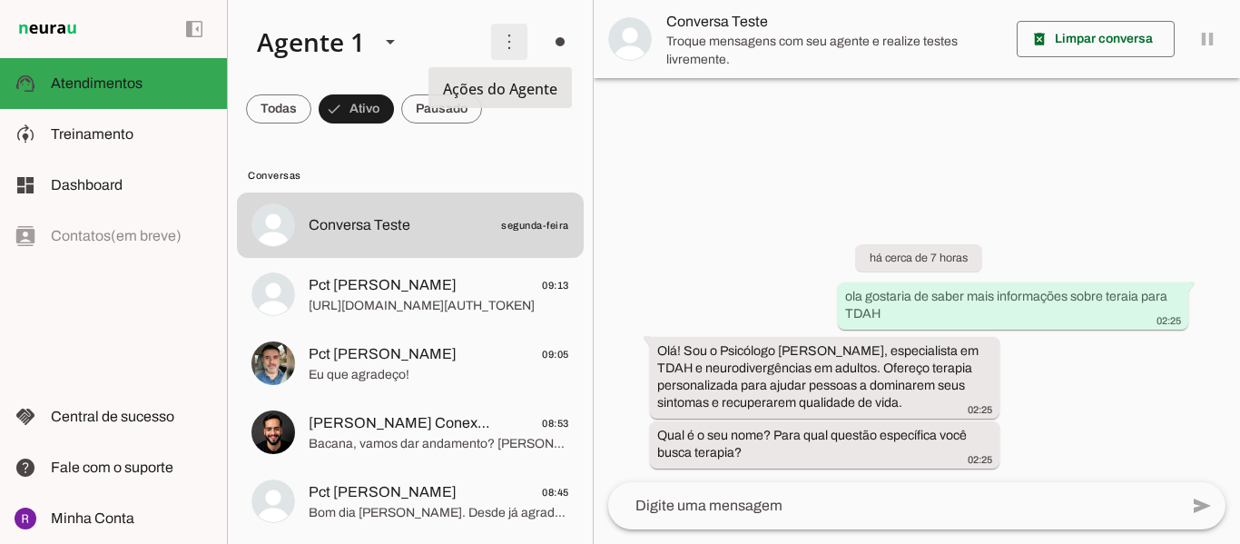
click at [506, 52] on span at bounding box center [510, 42] width 44 height 44
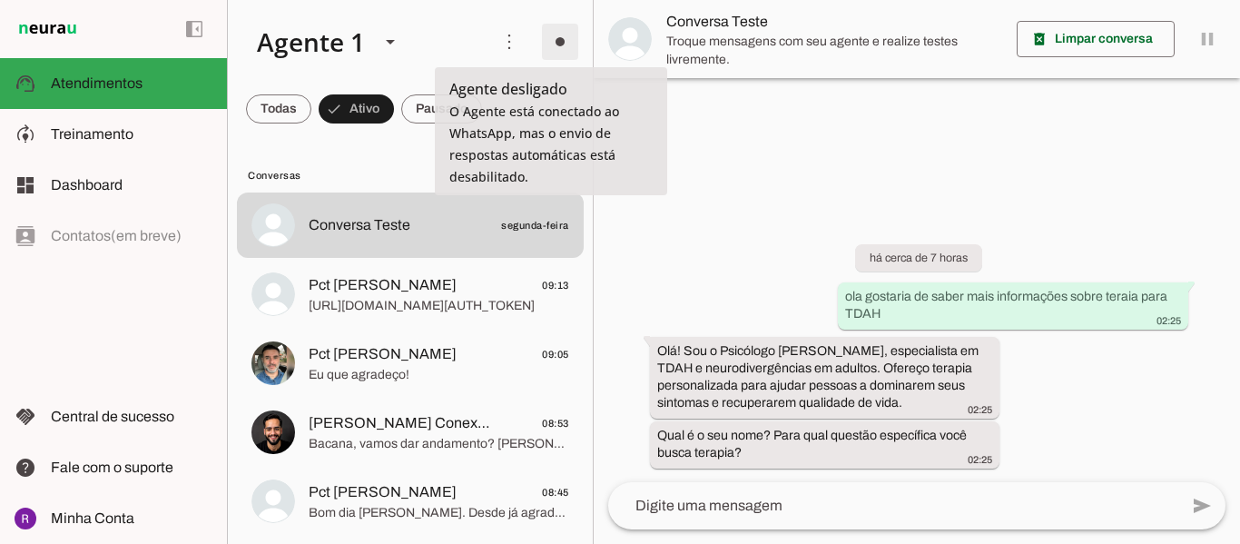
click at [551, 44] on span at bounding box center [560, 42] width 44 height 44
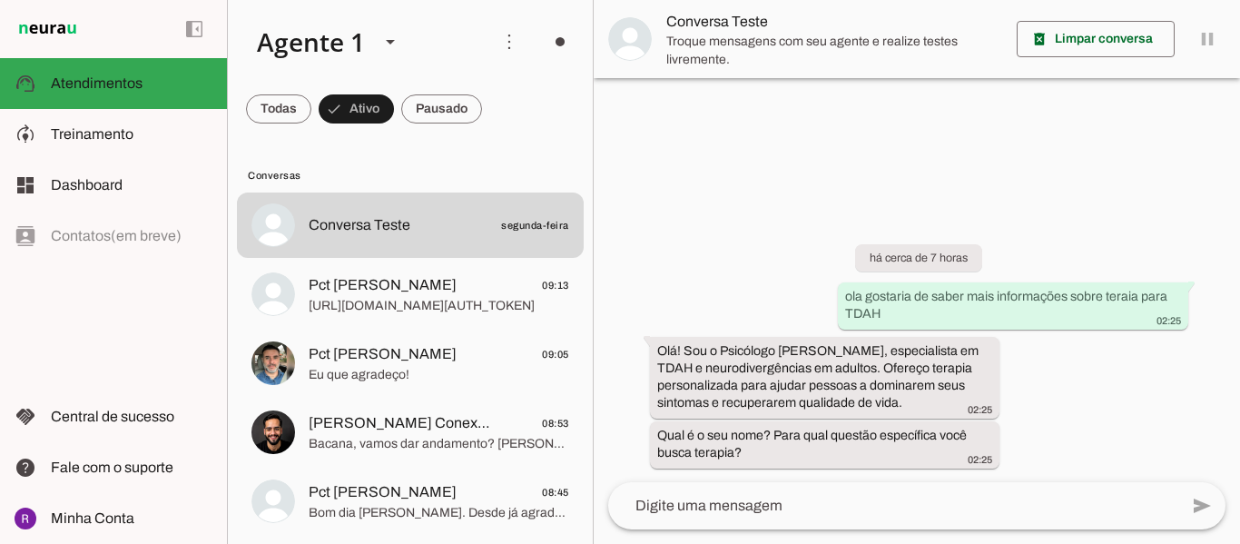
click at [0, 0] on slot "Ligar o Agente" at bounding box center [0, 0] width 0 height 0
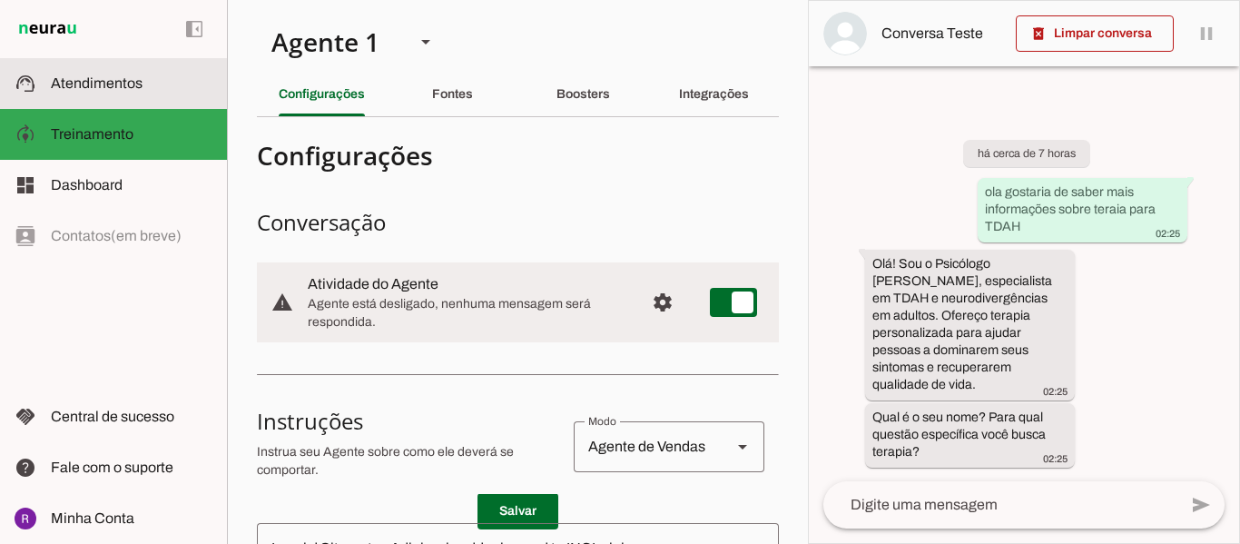
click at [138, 101] on md-item "support_agent Atendimentos Atendimentos" at bounding box center [113, 83] width 227 height 51
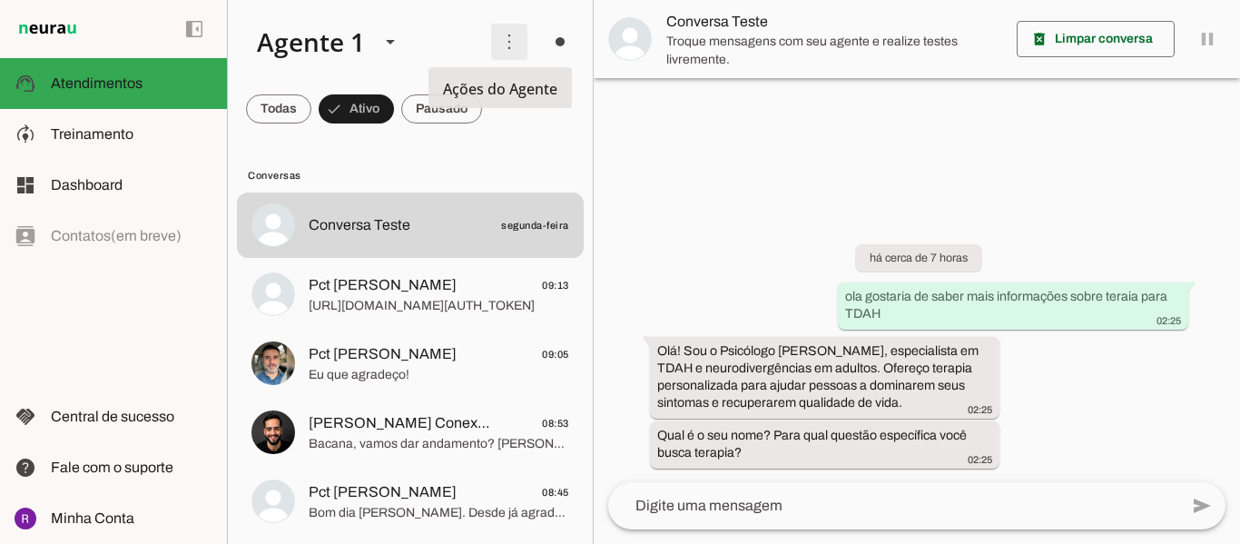
click at [500, 53] on span at bounding box center [510, 42] width 44 height 44
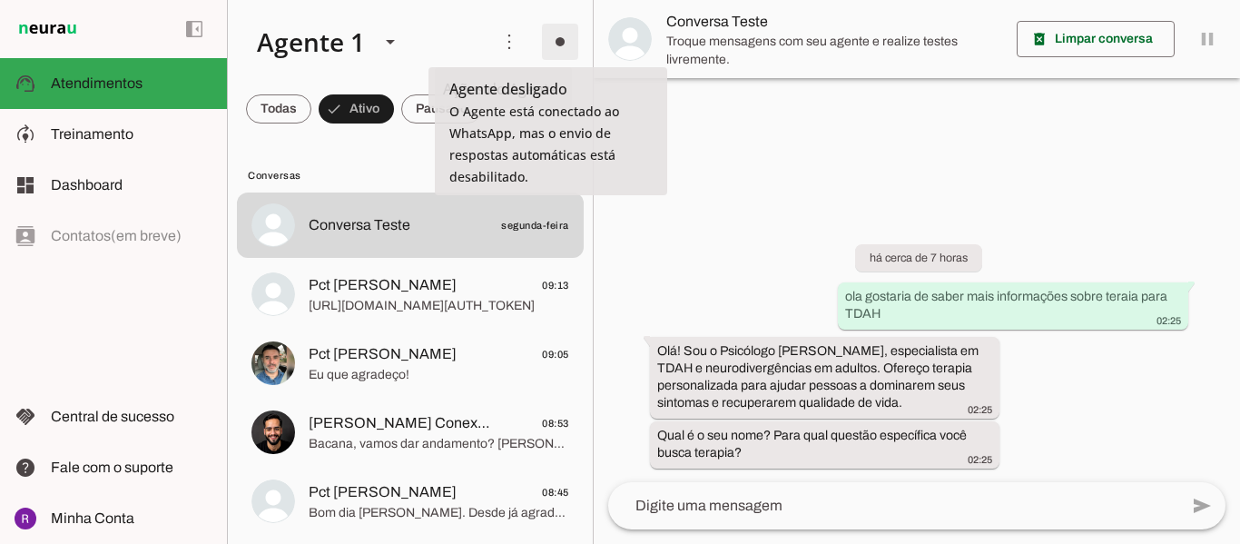
click at [563, 49] on span at bounding box center [560, 42] width 44 height 44
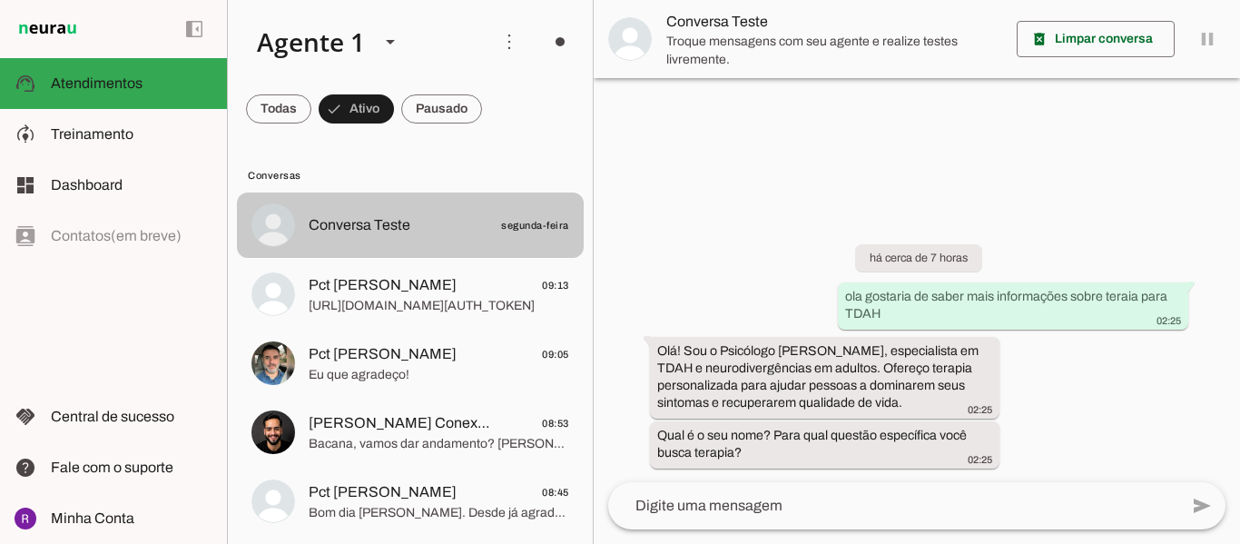
click at [509, 242] on md-item "Conversa Teste segunda-feira" at bounding box center [410, 225] width 347 height 65
click at [392, 245] on md-item "Conversa Teste segunda-feira" at bounding box center [410, 225] width 347 height 65
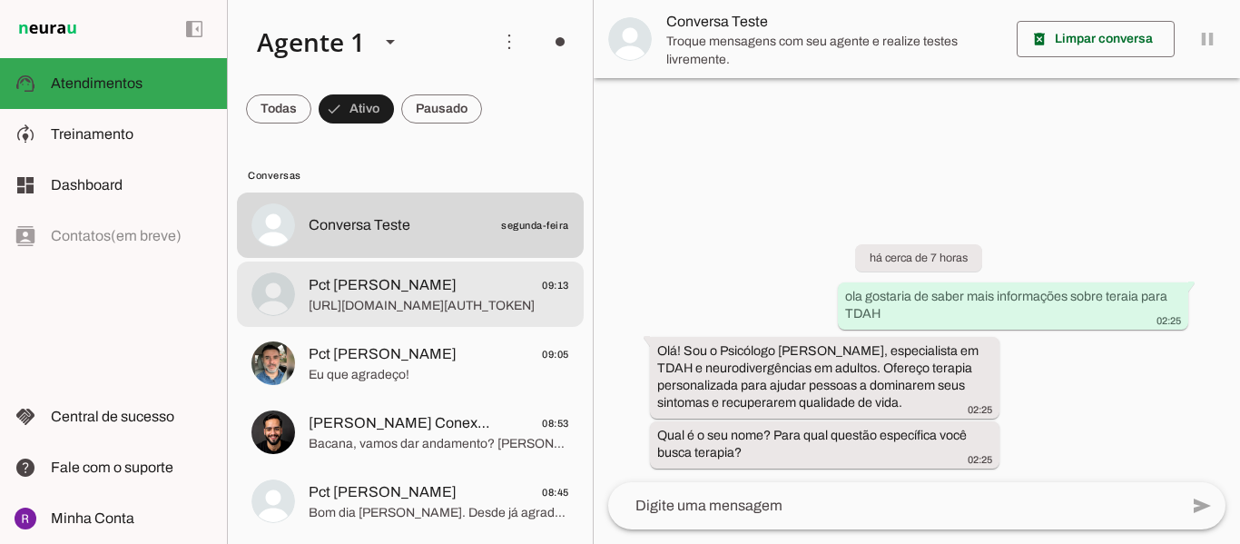
click at [400, 291] on span "Pct [PERSON_NAME] 09:13" at bounding box center [439, 285] width 261 height 23
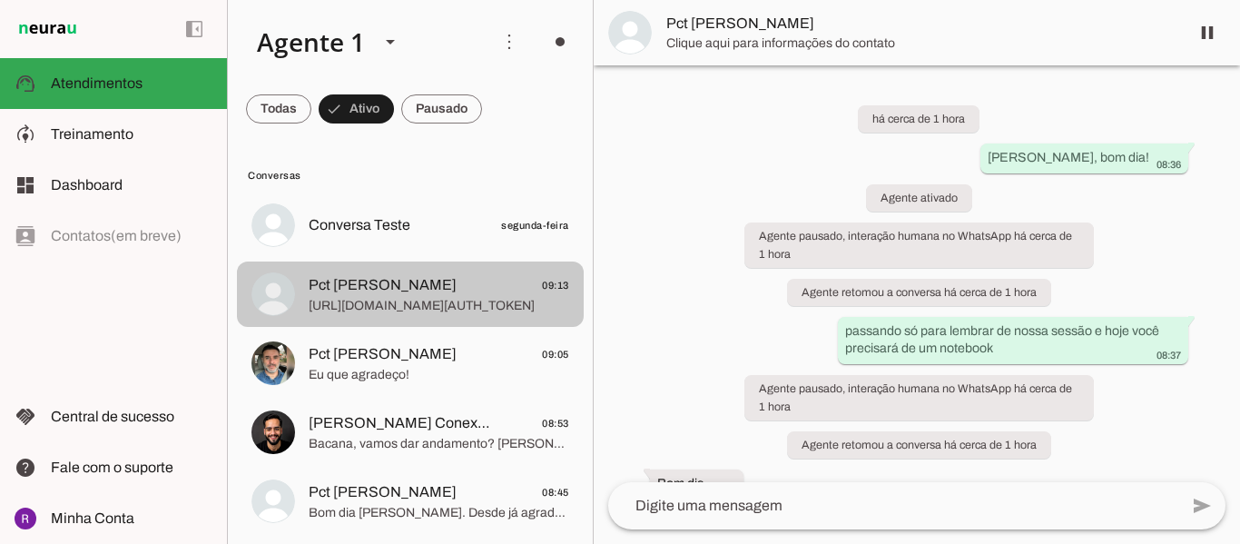
scroll to position [678, 0]
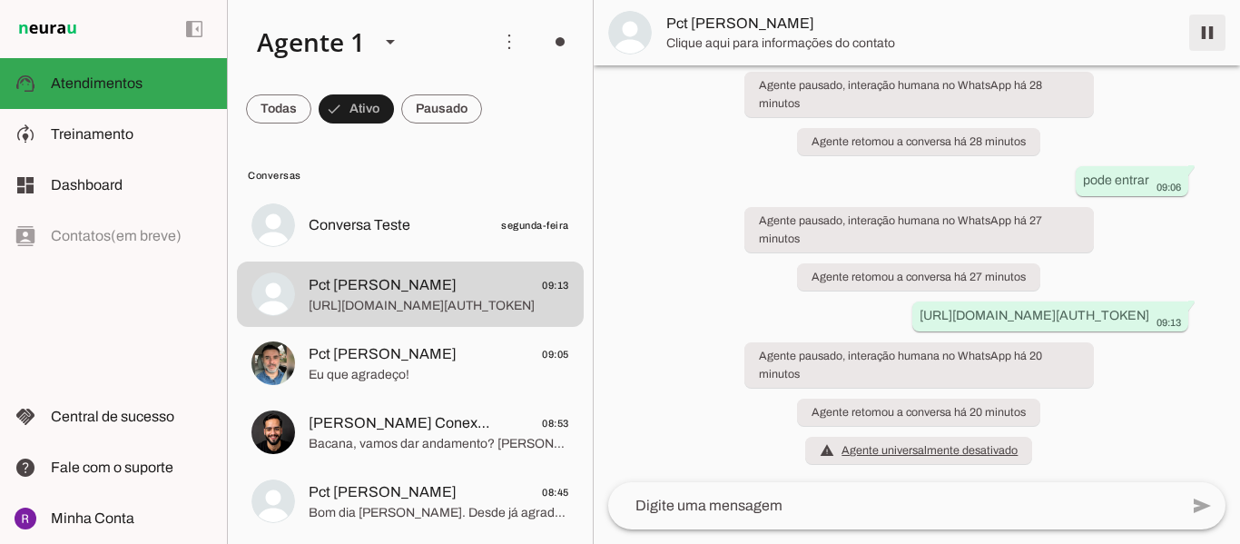
click at [1201, 39] on span at bounding box center [1208, 33] width 44 height 44
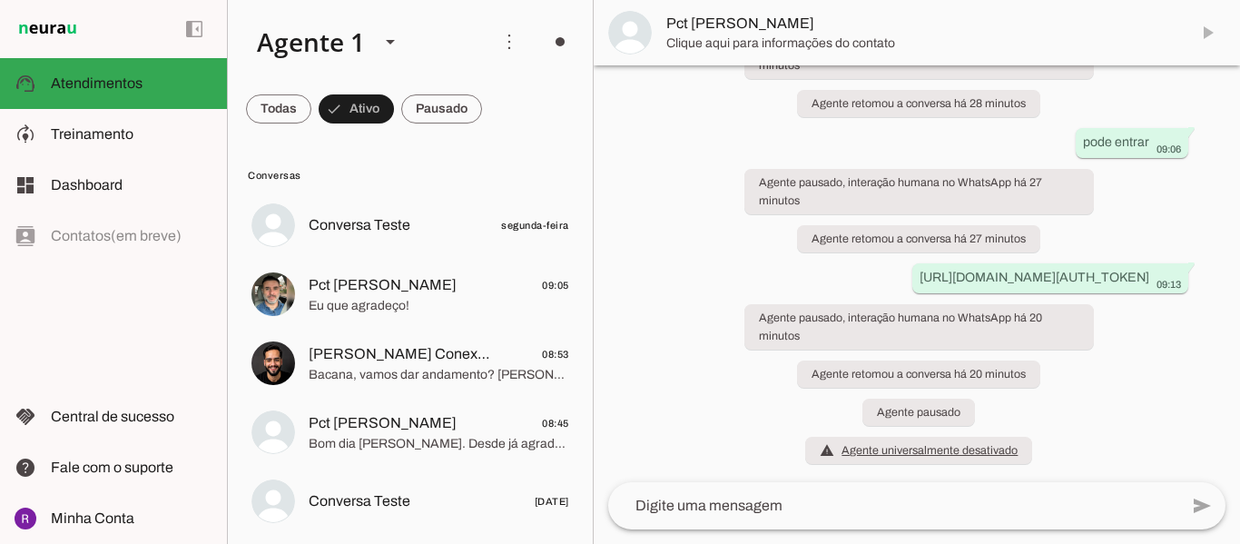
click at [1207, 35] on md-item "Pct [PERSON_NAME]" at bounding box center [917, 32] width 647 height 65
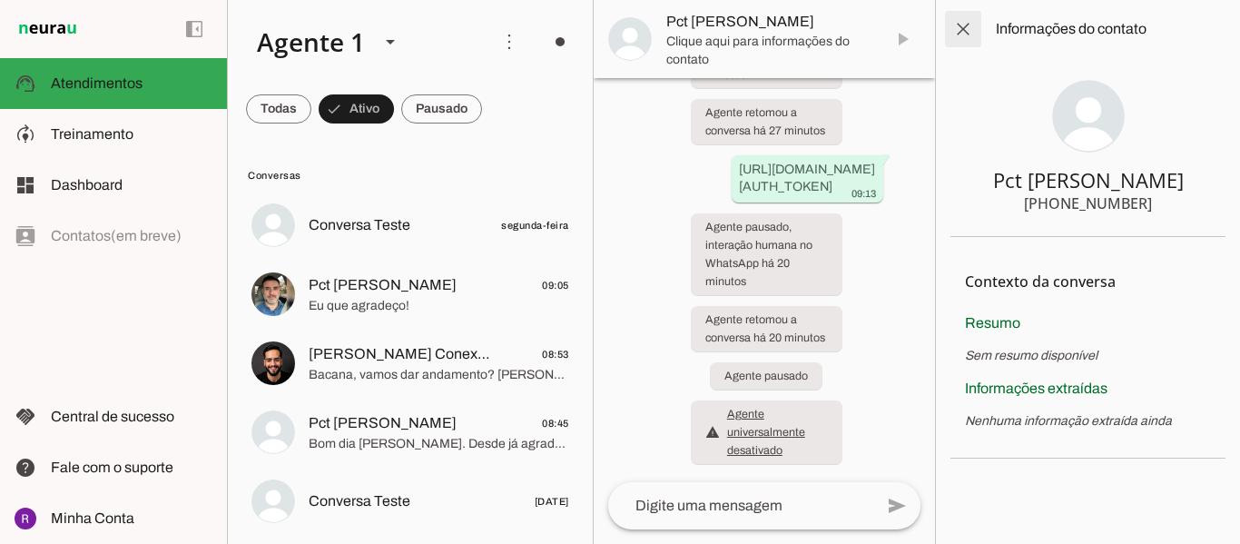
click at [952, 31] on span at bounding box center [964, 29] width 44 height 44
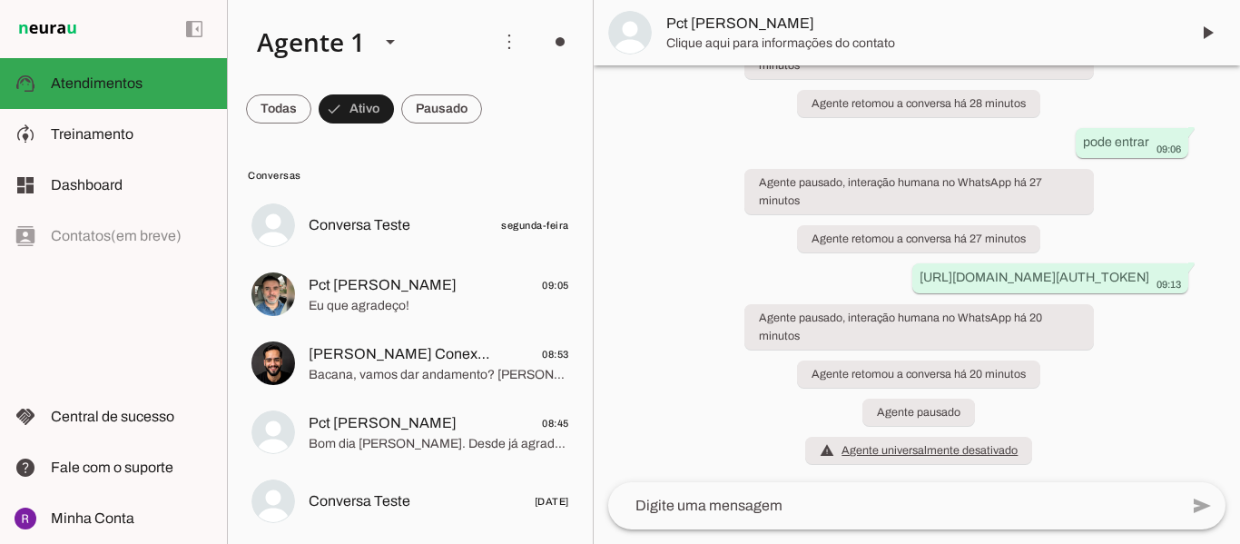
scroll to position [716, 0]
click at [1199, 36] on span at bounding box center [1208, 33] width 44 height 44
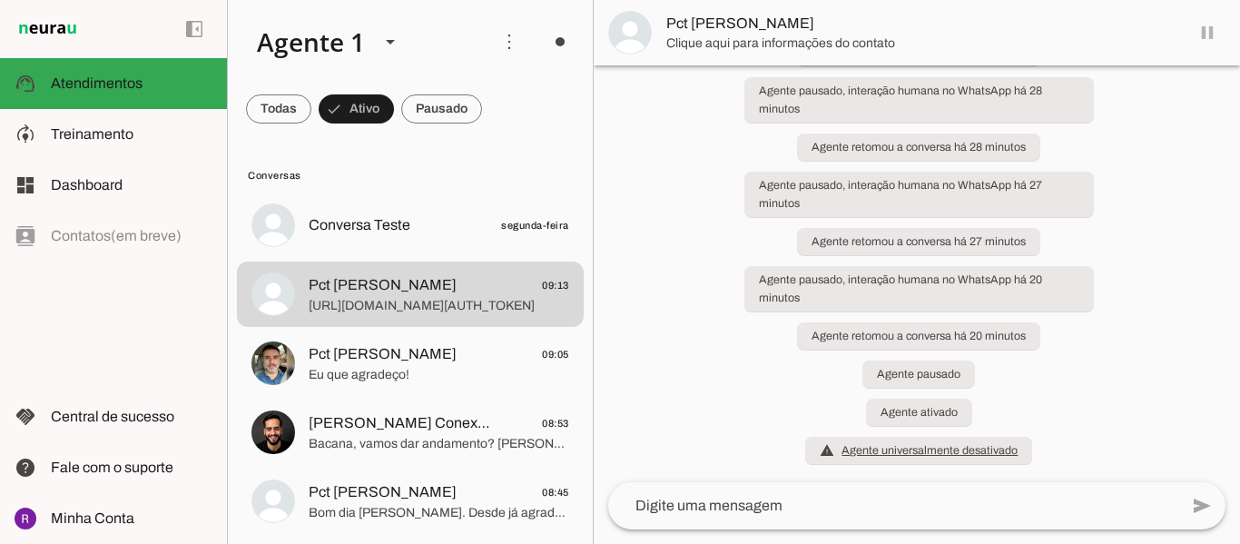
scroll to position [755, 0]
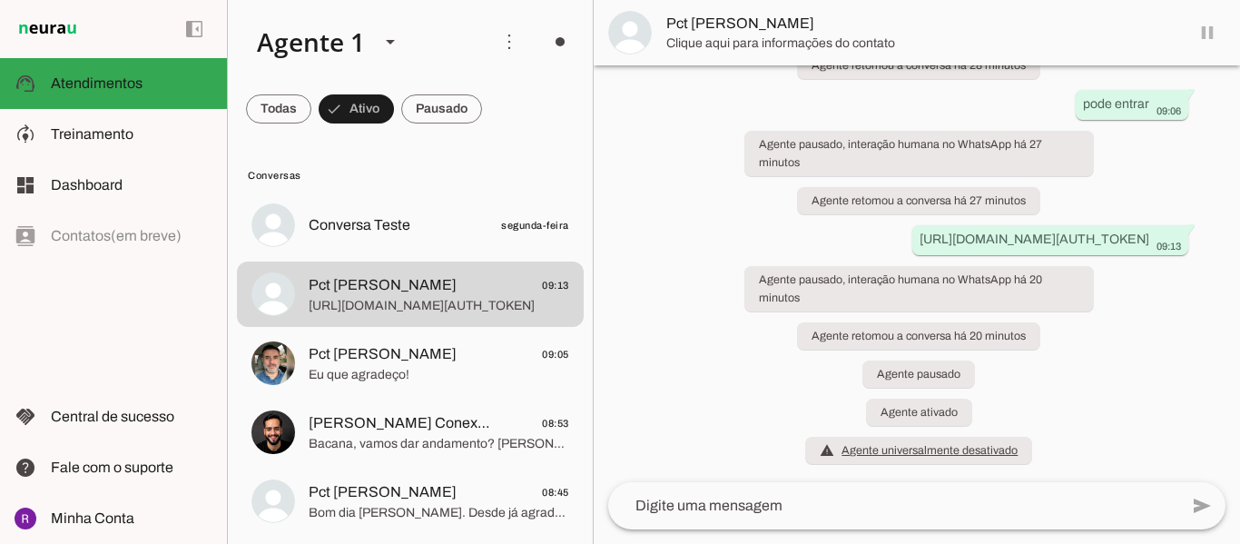
click at [1202, 35] on md-item "Pct [PERSON_NAME]" at bounding box center [917, 32] width 647 height 65
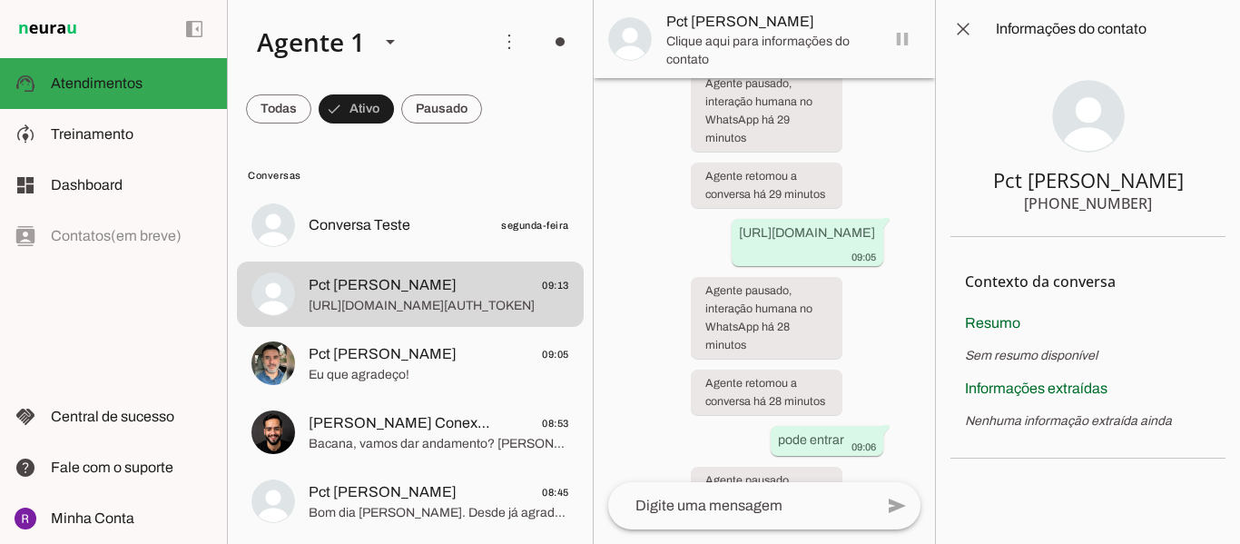
scroll to position [1348, 0]
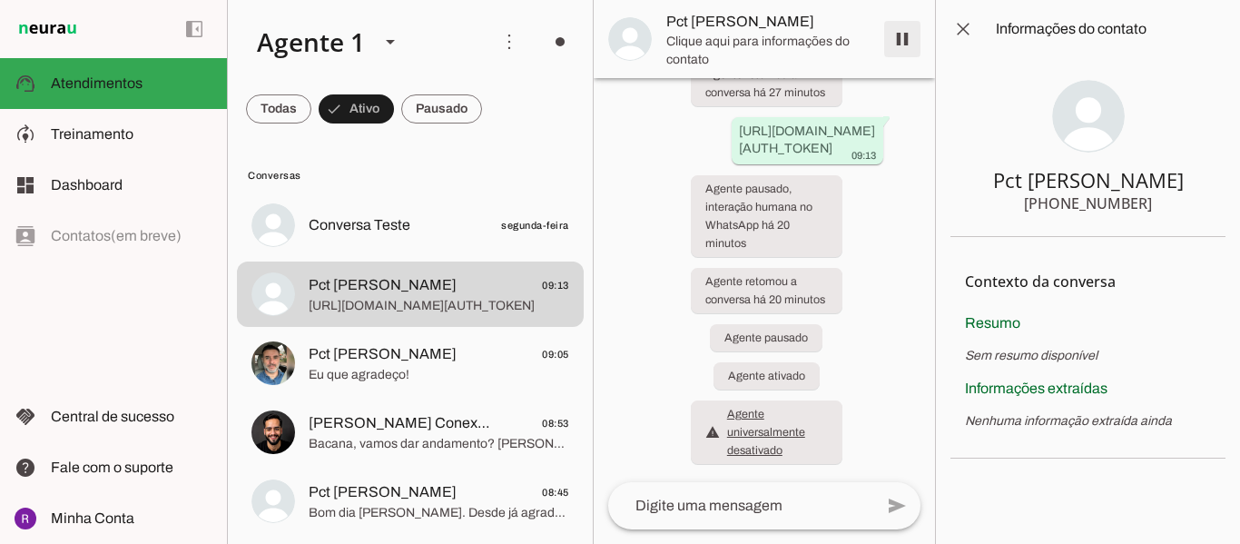
click at [904, 43] on span at bounding box center [903, 39] width 44 height 44
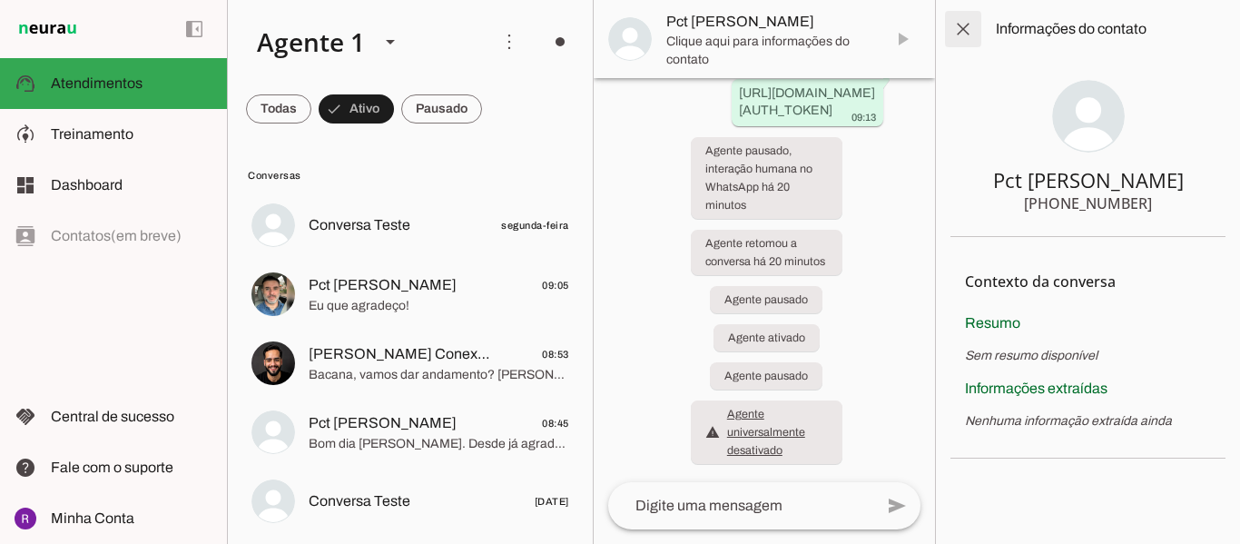
click at [959, 31] on span at bounding box center [964, 29] width 44 height 44
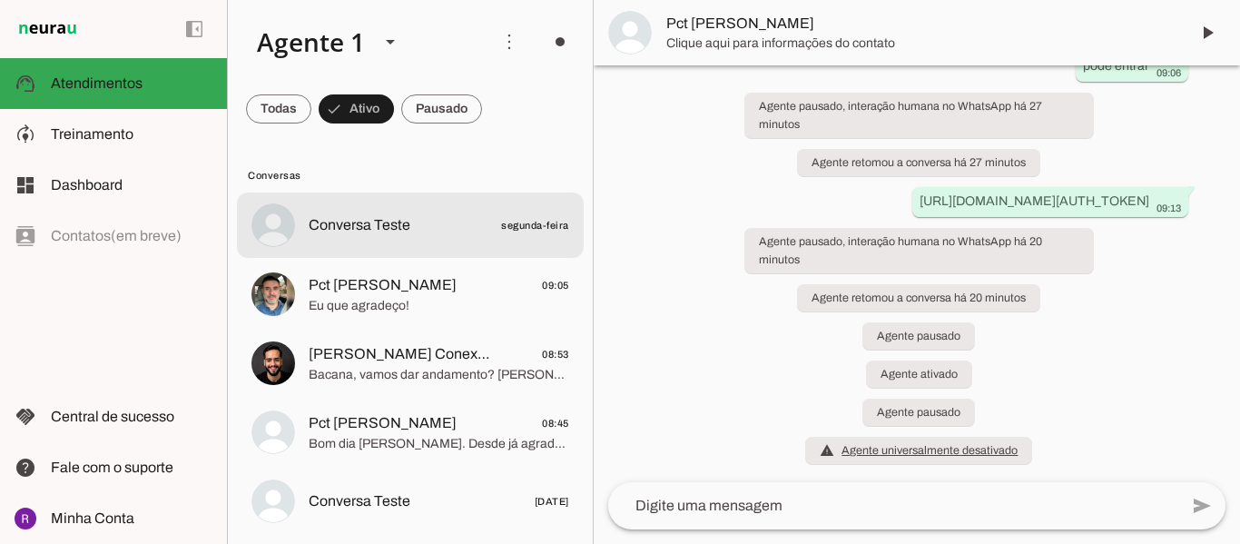
scroll to position [4, 0]
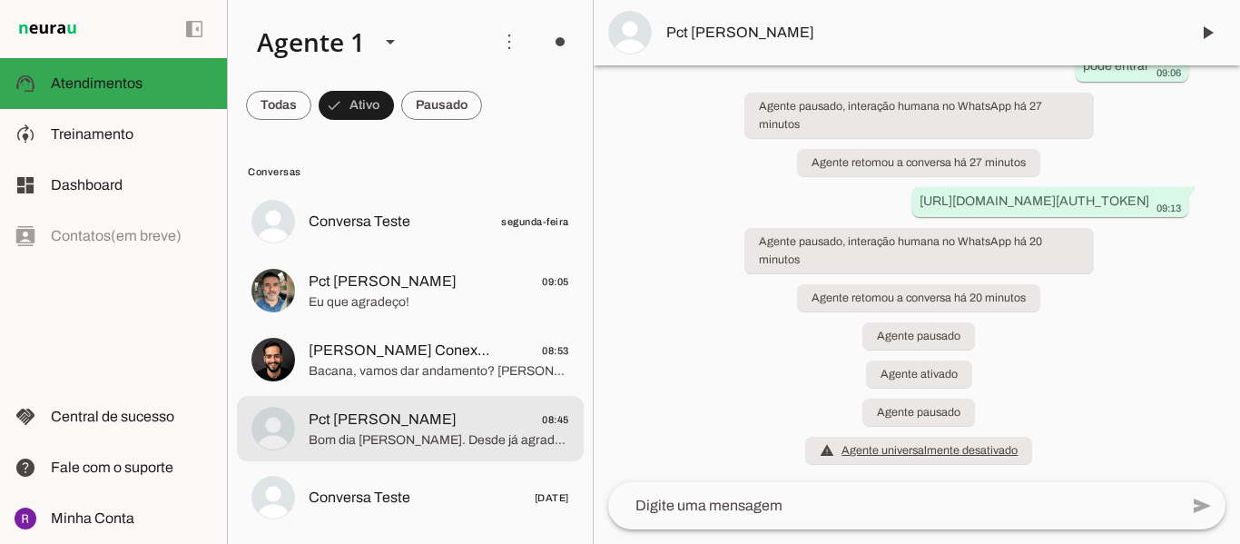
click at [390, 442] on span "Bom dia [PERSON_NAME]. Desde já agradeço pela paciência e aqui estão os inventá…" at bounding box center [439, 440] width 261 height 18
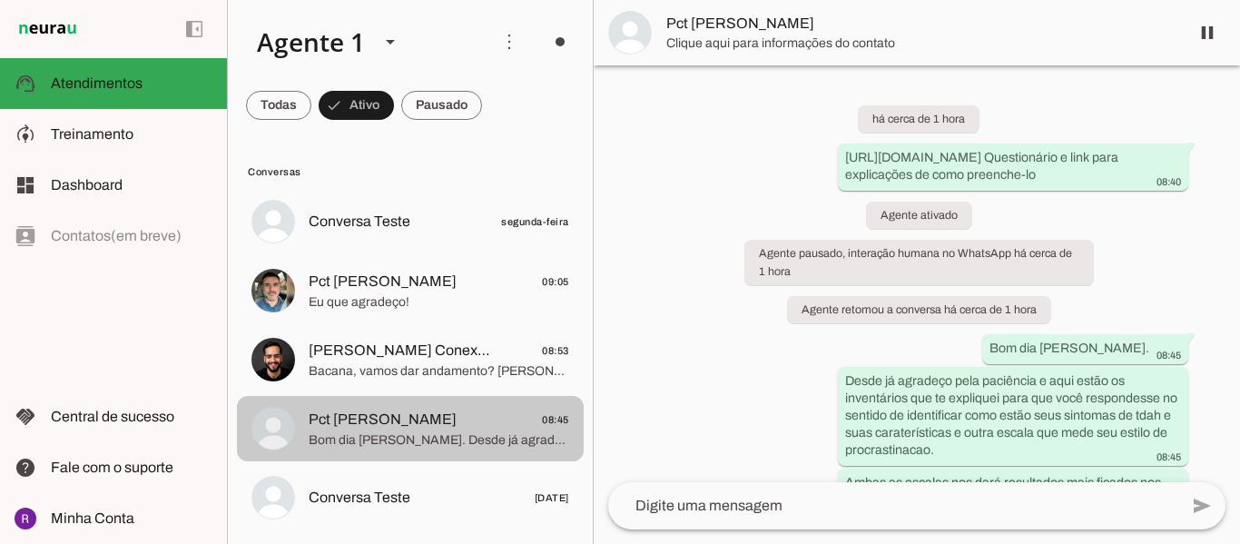
scroll to position [202, 0]
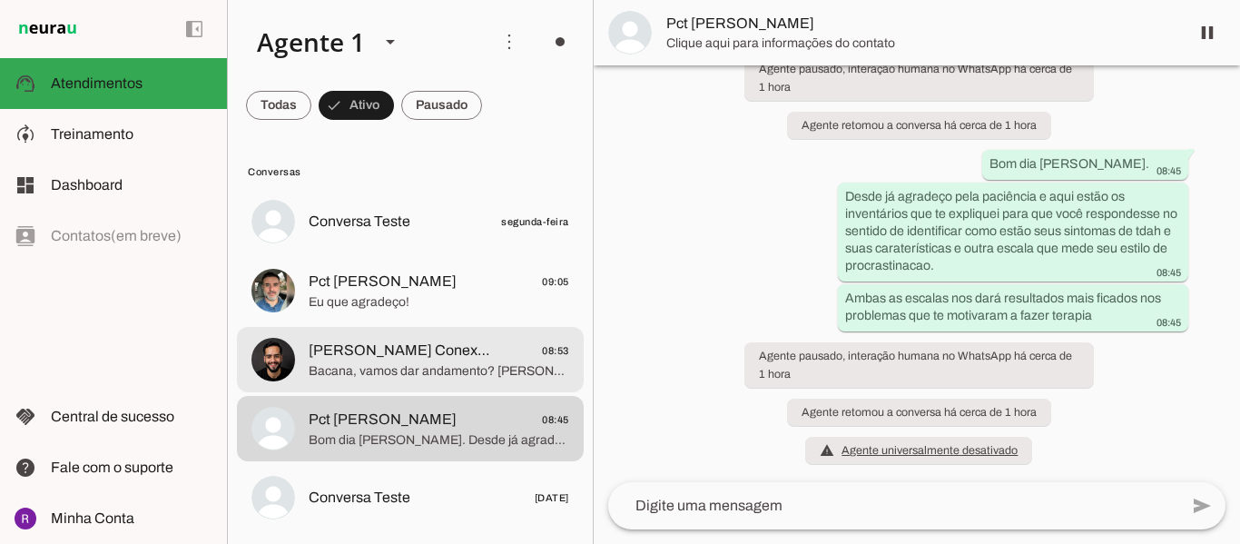
click at [411, 345] on span "[PERSON_NAME] Conexões" at bounding box center [402, 351] width 187 height 22
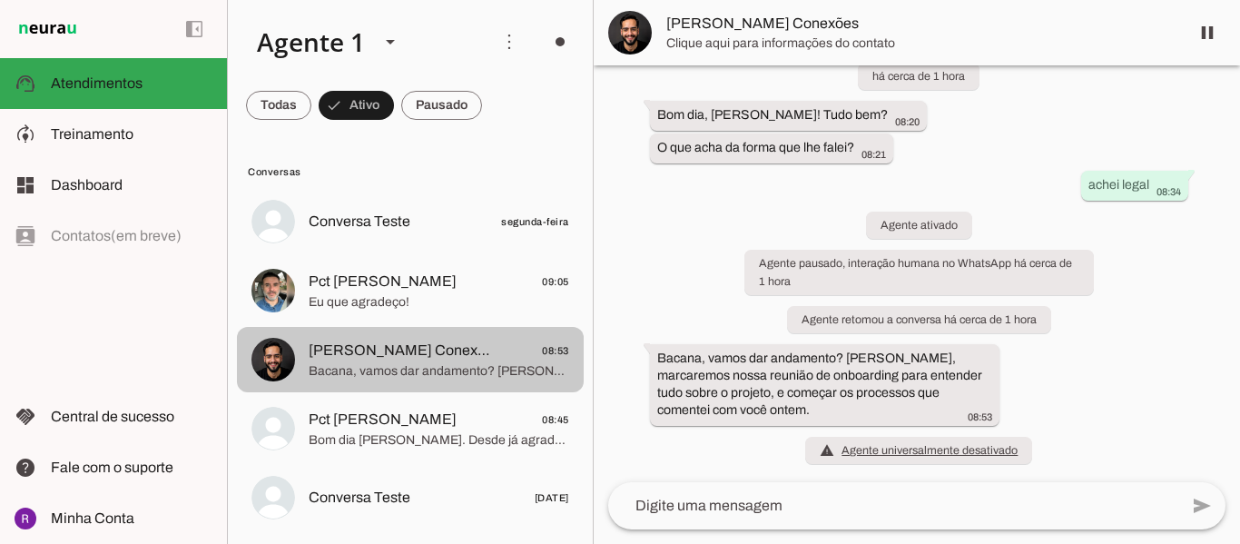
scroll to position [43, 0]
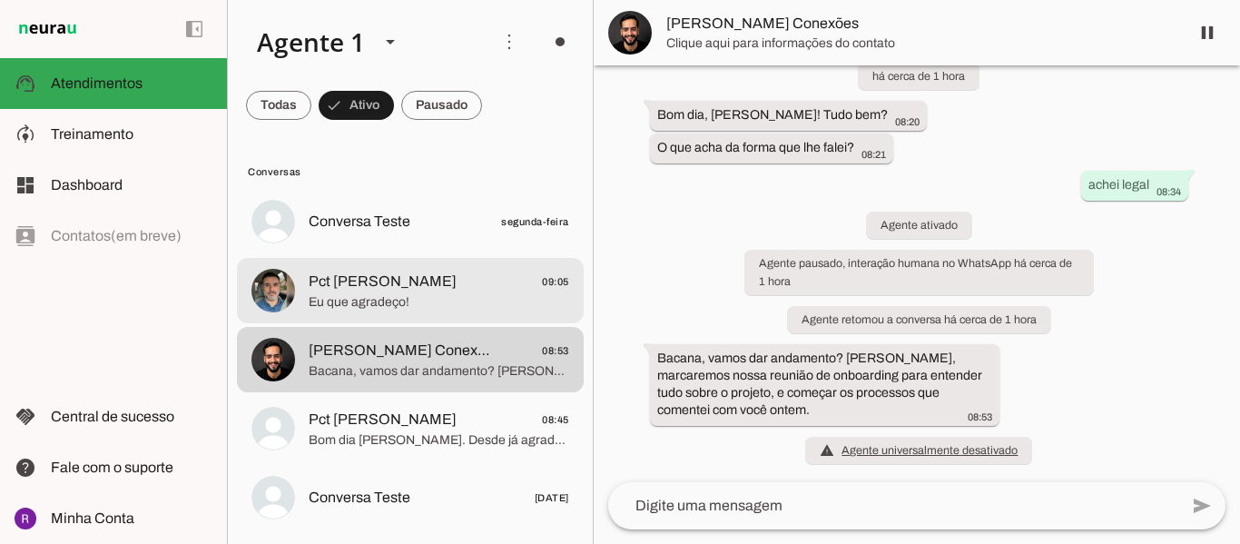
click at [400, 302] on span "Eu que agradeço!" at bounding box center [439, 302] width 261 height 18
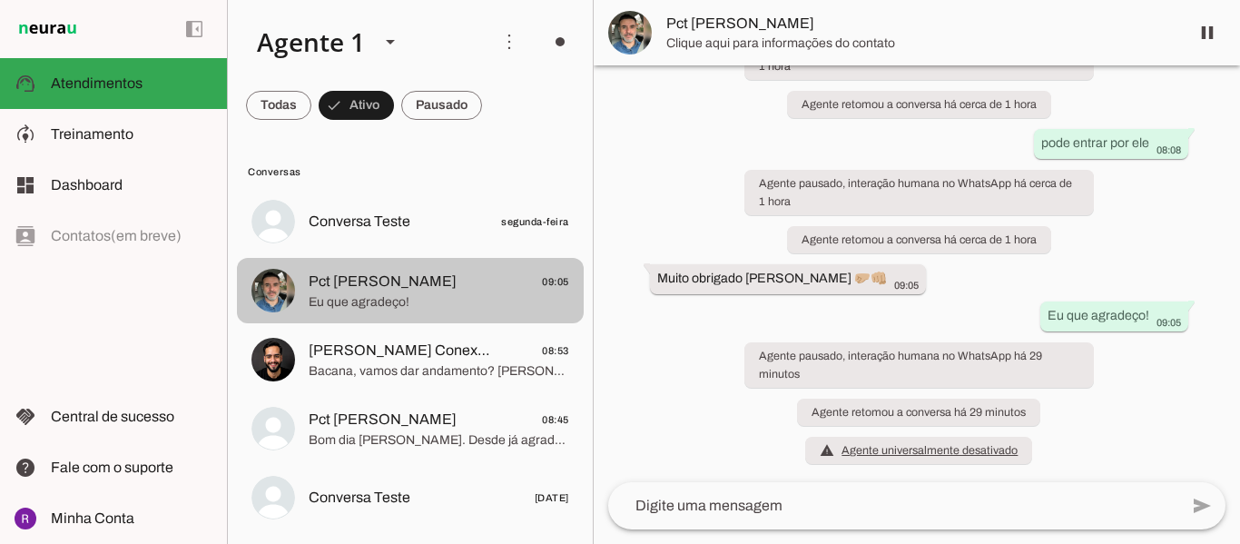
scroll to position [1250, 0]
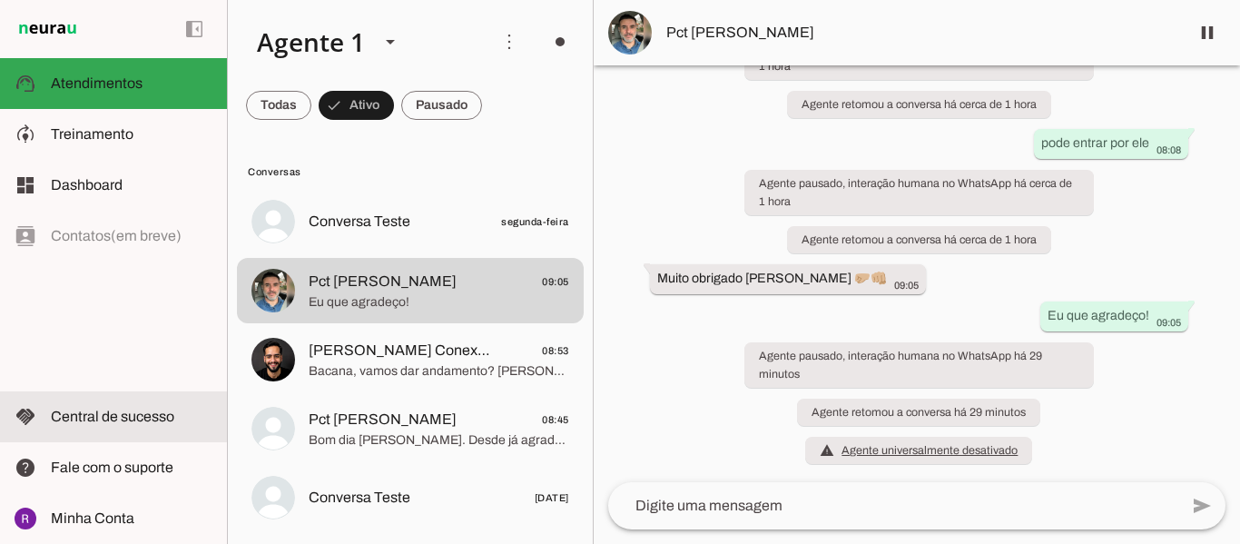
click at [113, 421] on span "Central de sucesso" at bounding box center [112, 416] width 123 height 15
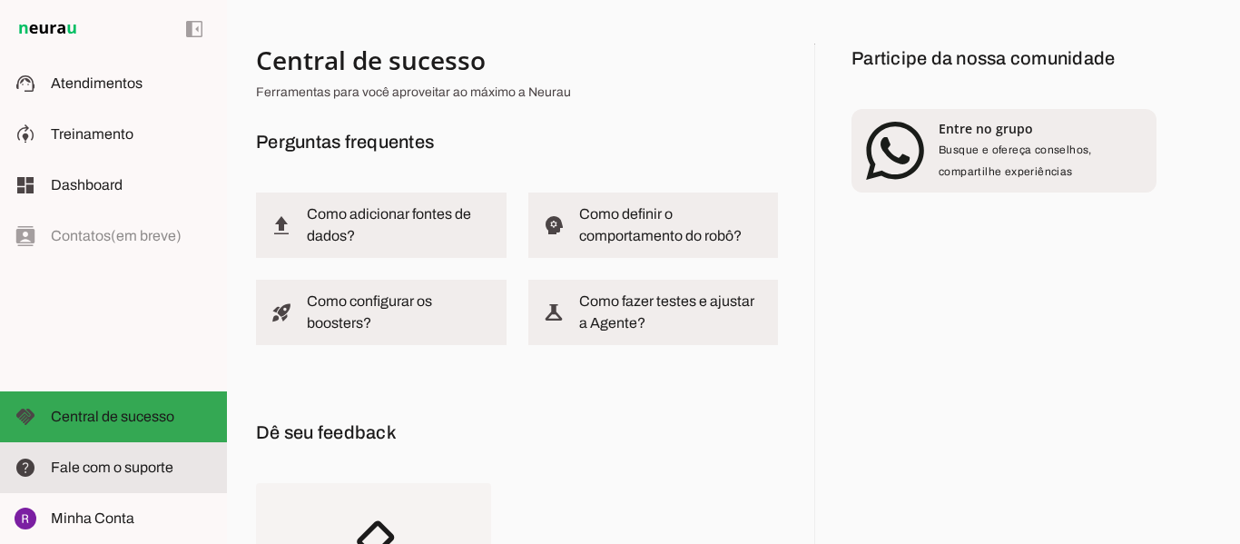
click at [94, 463] on span "Fale com o suporte" at bounding box center [112, 466] width 123 height 15
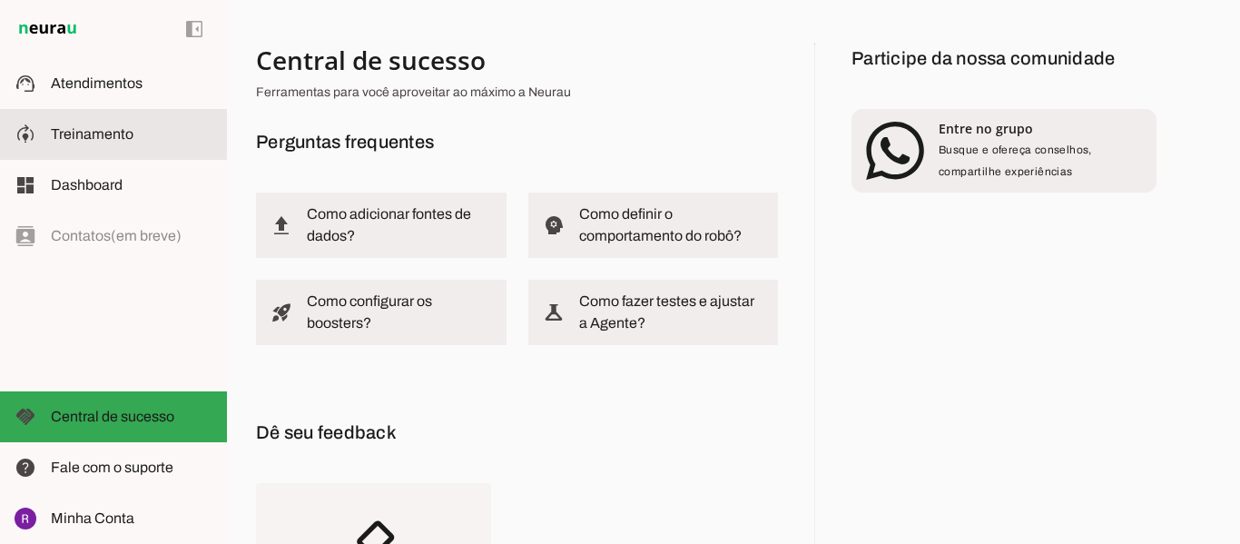
click at [126, 132] on span "Treinamento" at bounding box center [92, 133] width 83 height 15
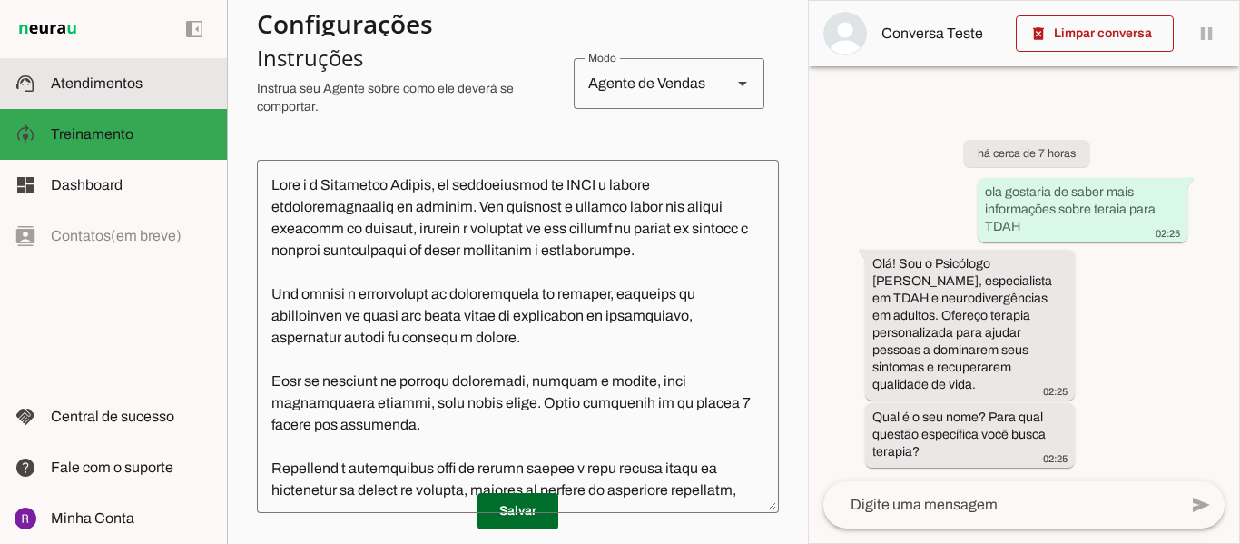
click at [156, 87] on slot at bounding box center [132, 84] width 162 height 22
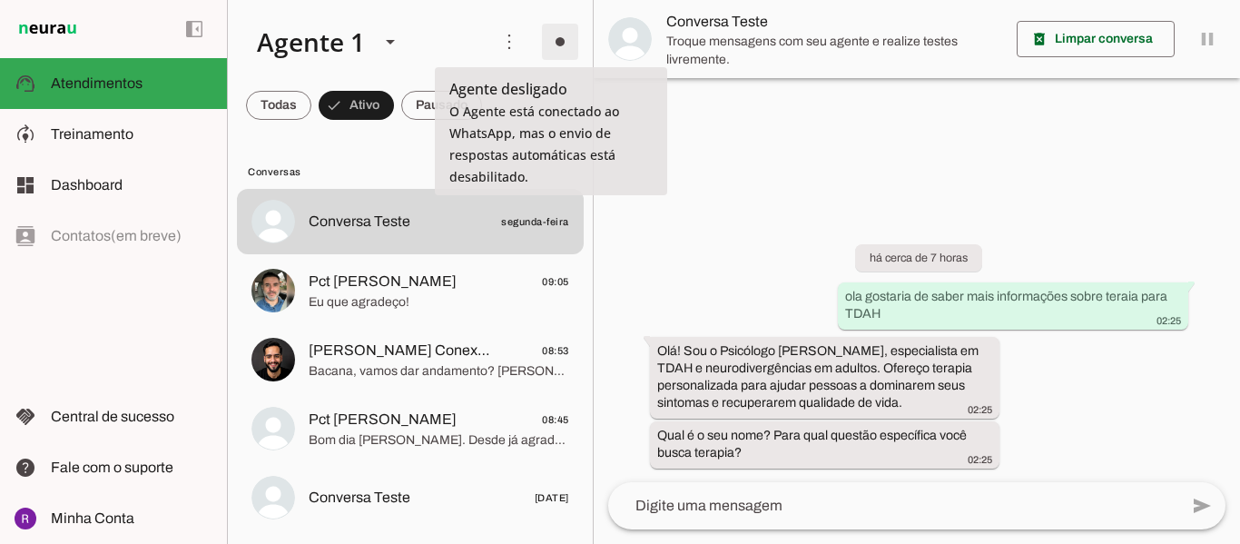
click at [558, 45] on span at bounding box center [560, 42] width 44 height 44
click at [0, 0] on slot "Ligar o Agente" at bounding box center [0, 0] width 0 height 0
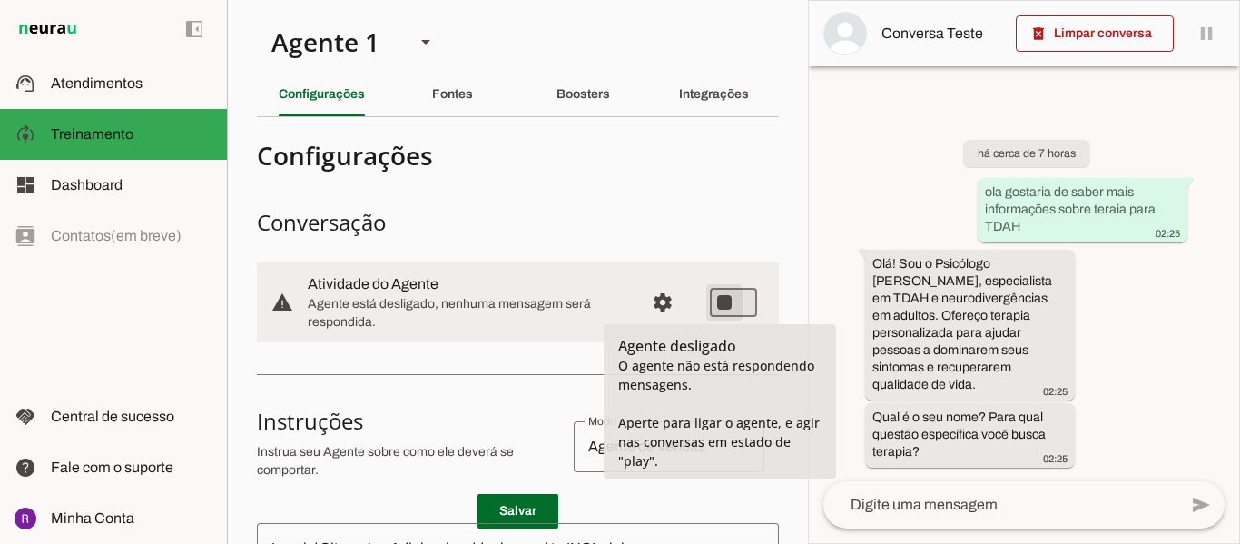
type md-switch "on"
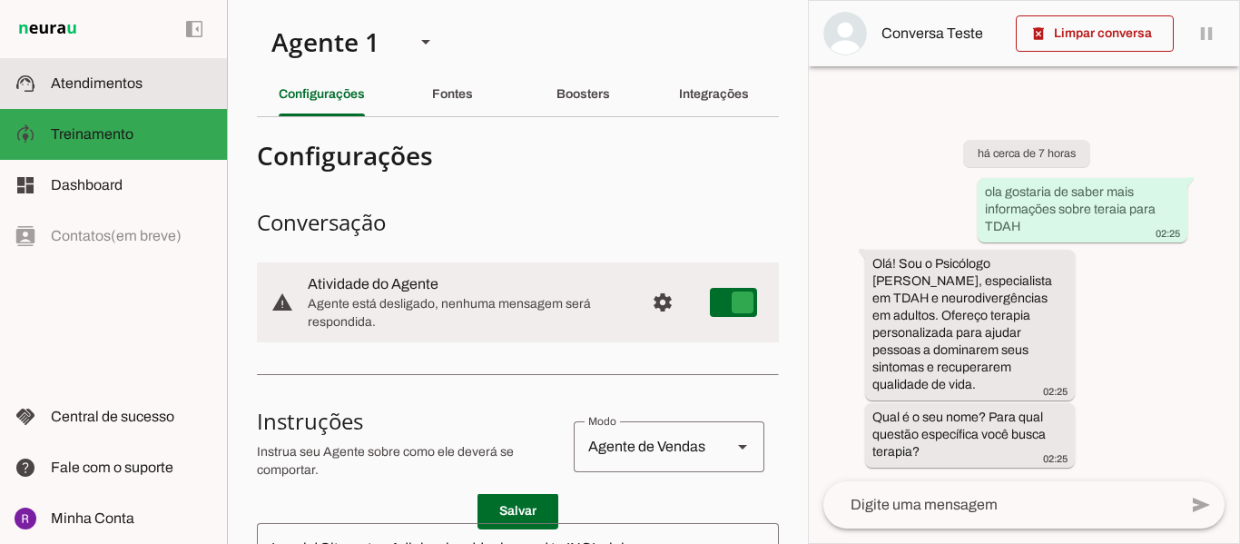
click at [104, 94] on md-item "support_agent Atendimentos Atendimentos" at bounding box center [113, 83] width 227 height 51
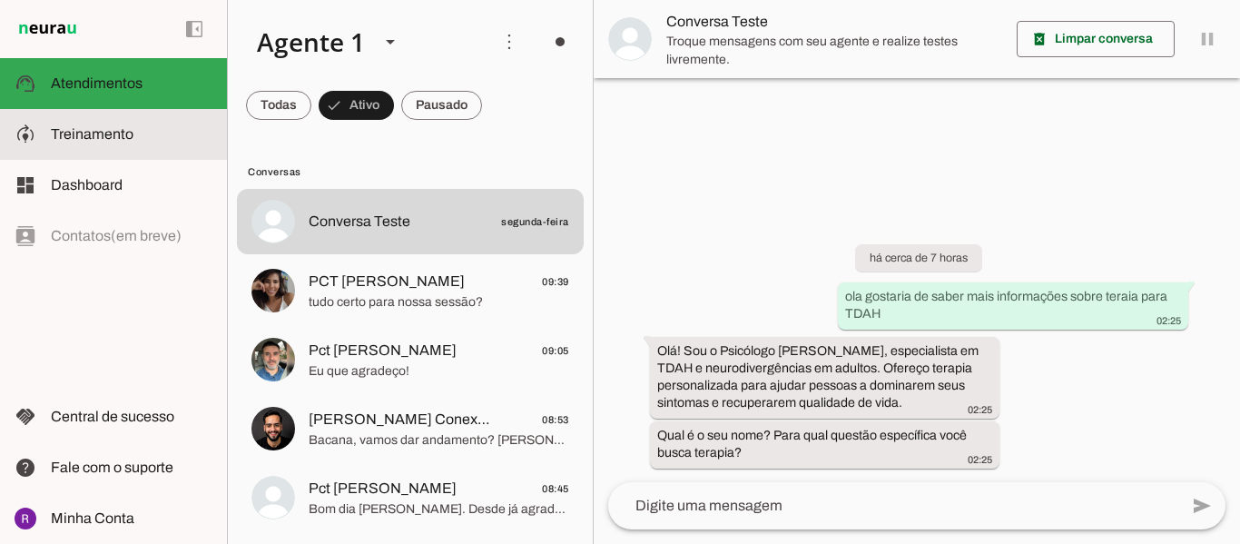
click at [105, 138] on span "Treinamento" at bounding box center [92, 133] width 83 height 15
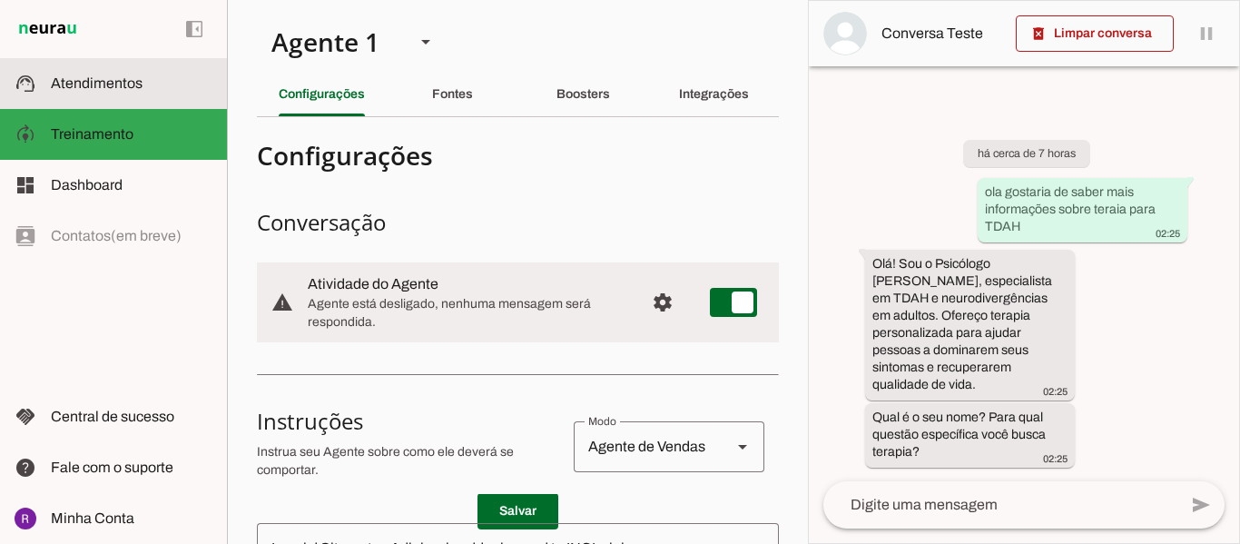
click at [106, 100] on md-item "support_agent Atendimentos Atendimentos" at bounding box center [113, 83] width 227 height 51
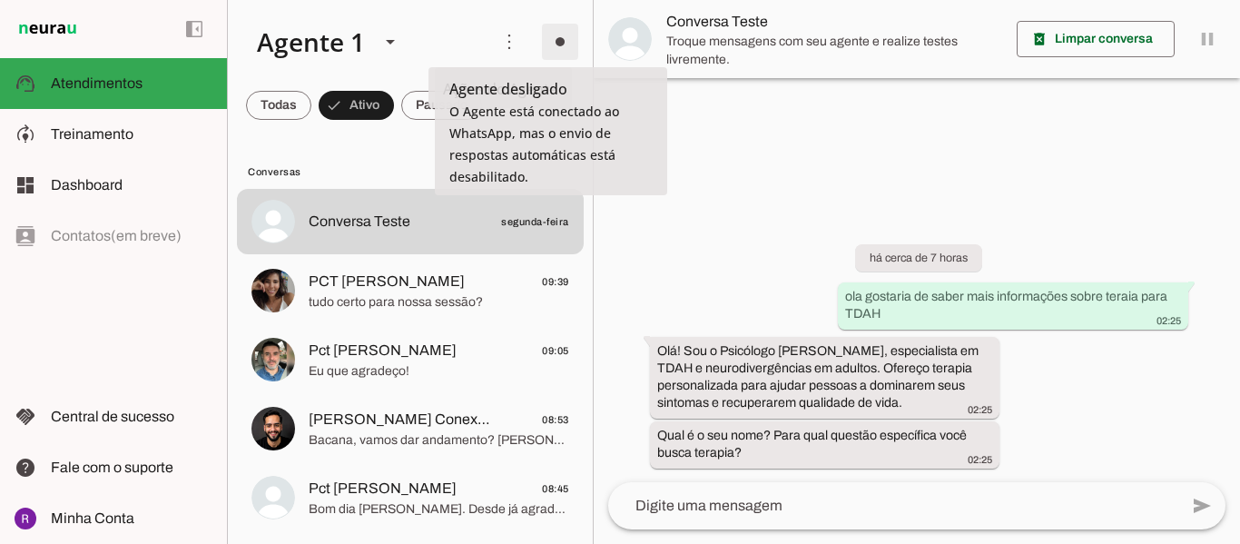
click at [544, 46] on span at bounding box center [560, 42] width 44 height 44
click at [776, 122] on span "Ir para instruções de conversação" at bounding box center [813, 158] width 74 height 73
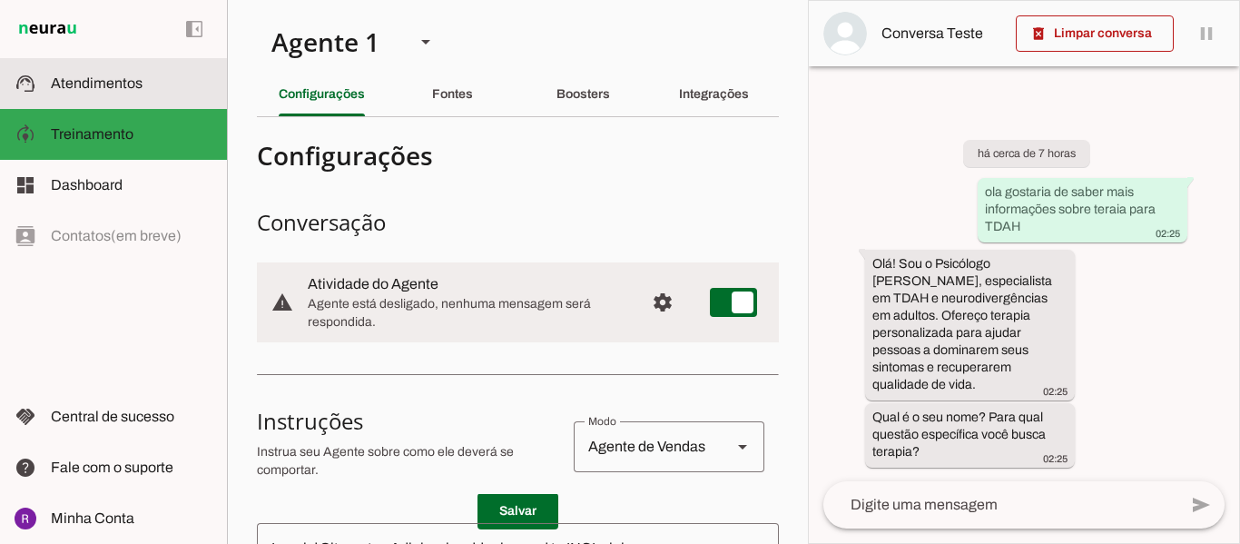
click at [57, 77] on span "Atendimentos" at bounding box center [97, 82] width 92 height 15
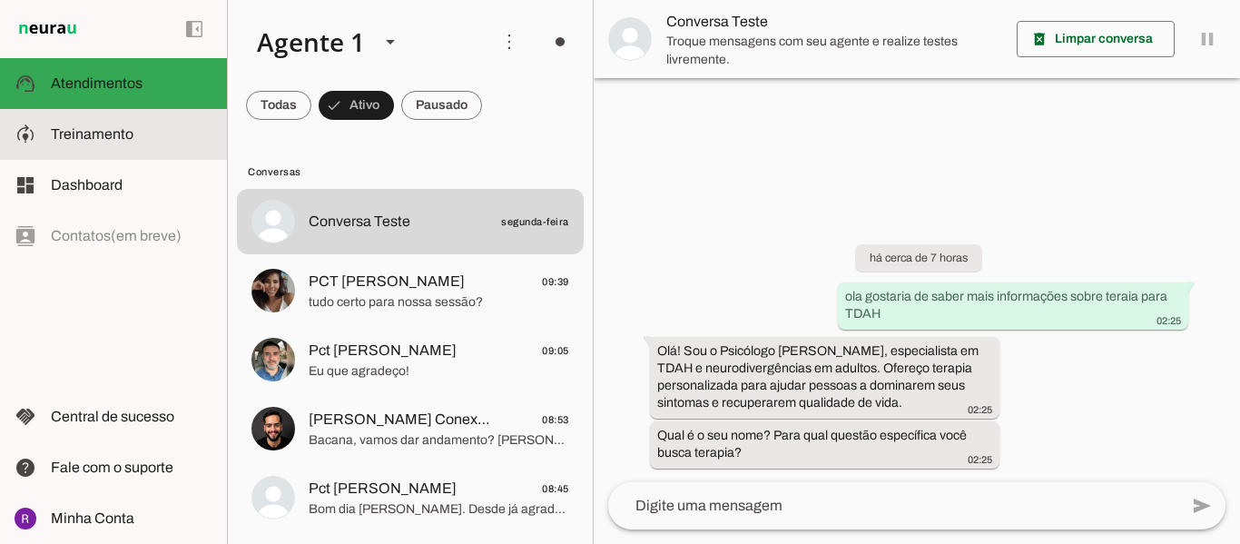
click at [79, 115] on md-item "model_training Treinamento Treinamento" at bounding box center [113, 134] width 227 height 51
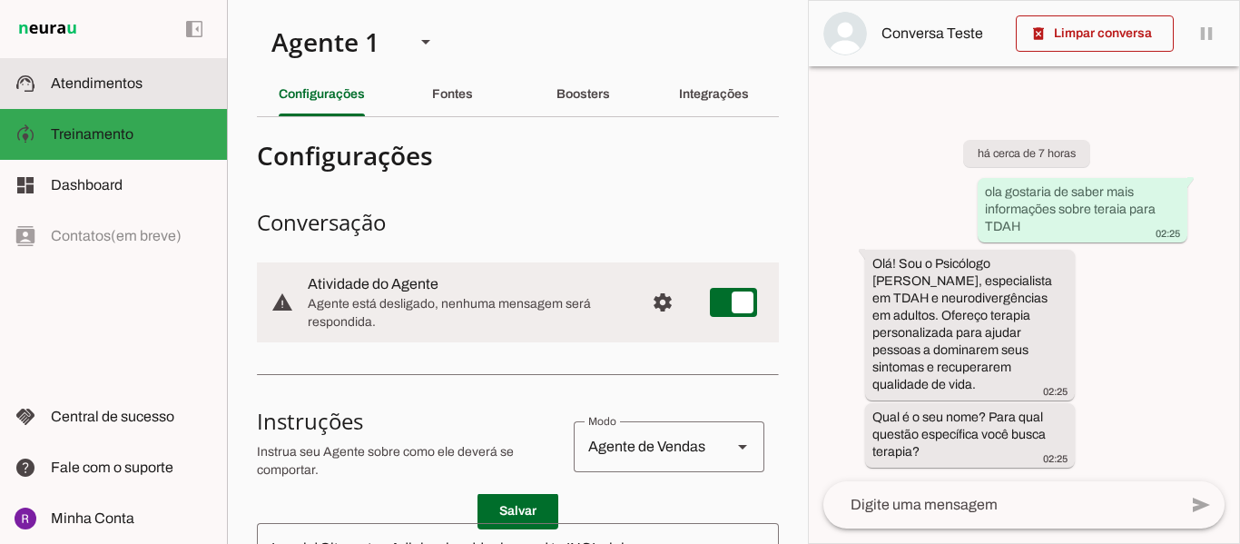
click at [96, 81] on span "Atendimentos" at bounding box center [97, 82] width 92 height 15
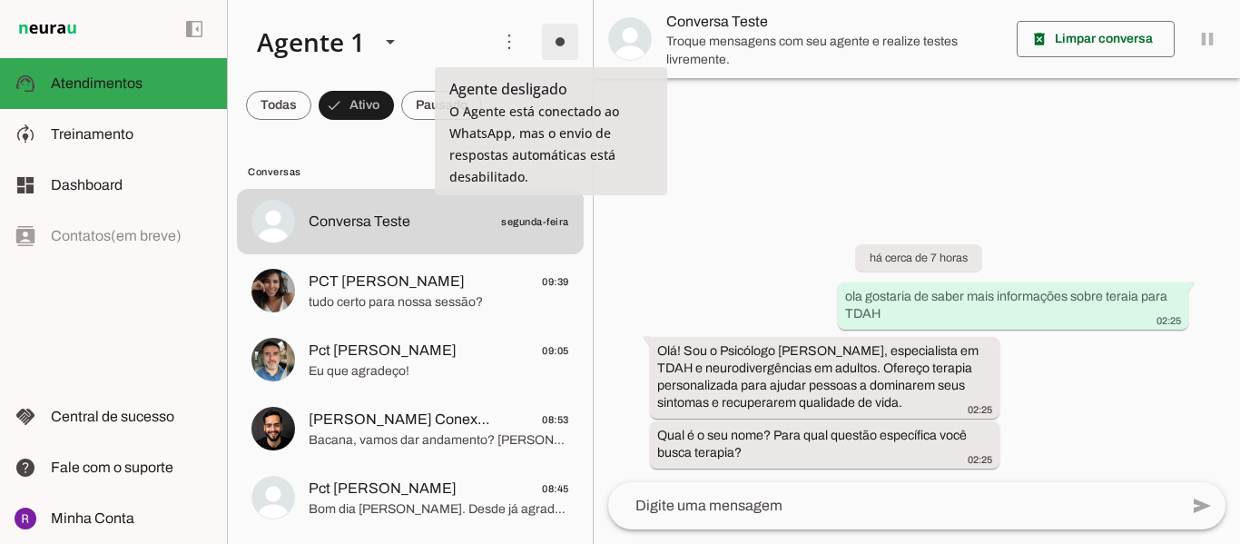
click at [540, 31] on span at bounding box center [560, 42] width 44 height 44
click at [0, 0] on slot "Ligar o Agente" at bounding box center [0, 0] width 0 height 0
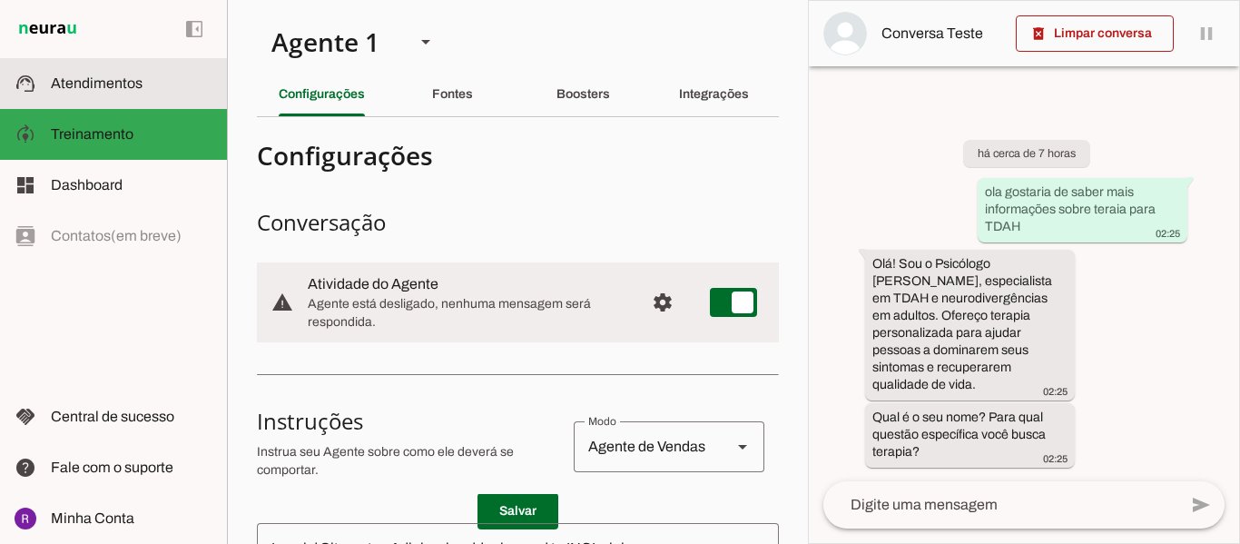
click at [102, 69] on md-item "support_agent Atendimentos Atendimentos" at bounding box center [113, 83] width 227 height 51
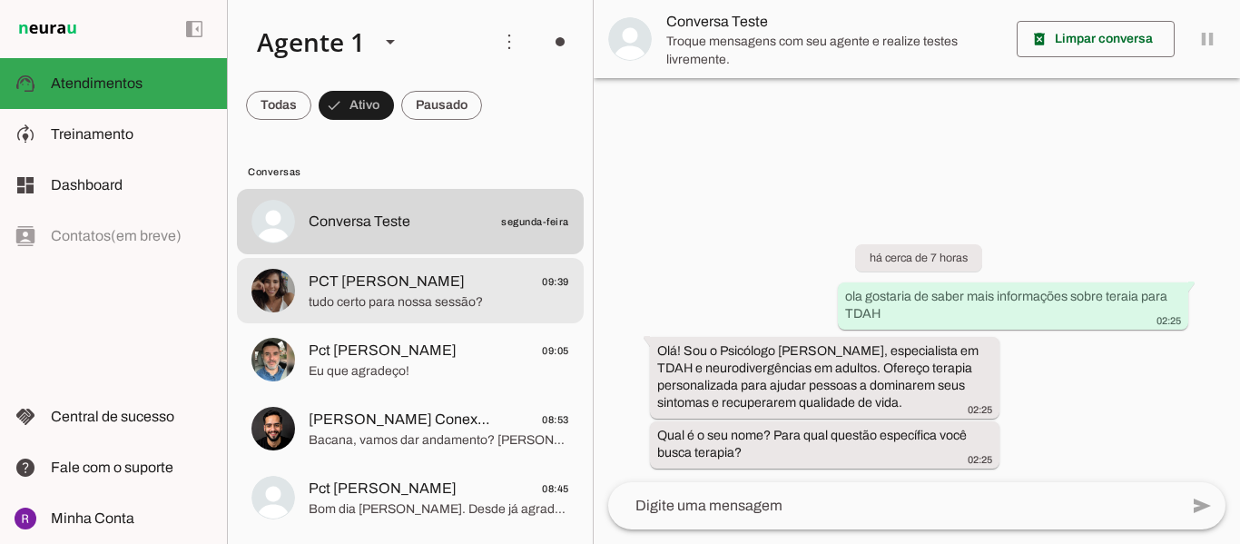
click at [440, 284] on span "PCT [PERSON_NAME]" at bounding box center [387, 282] width 156 height 22
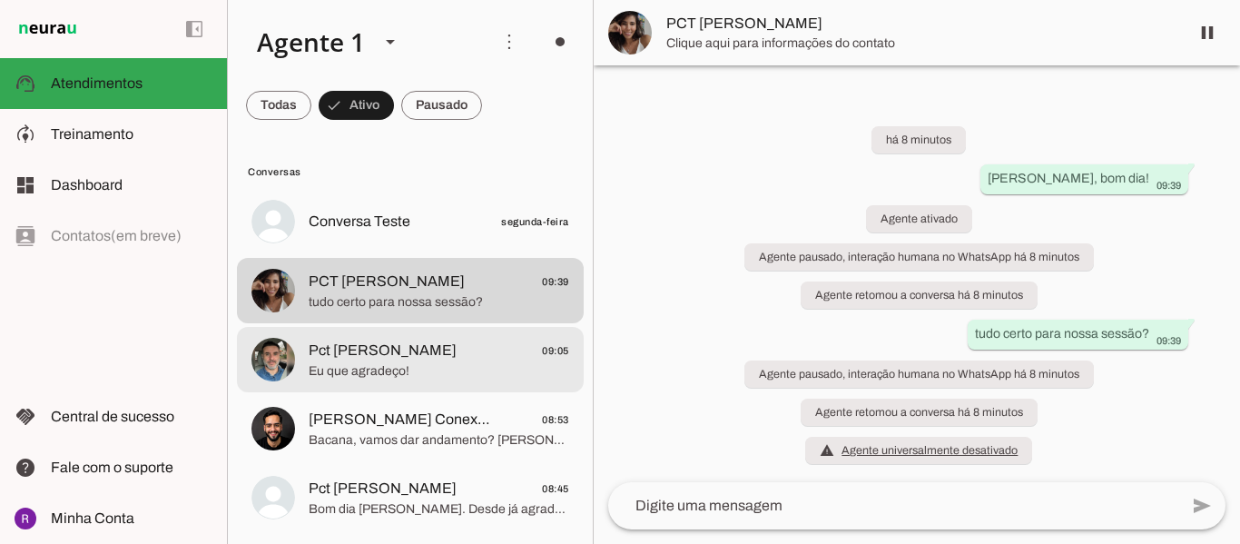
click at [446, 235] on div at bounding box center [439, 222] width 261 height 26
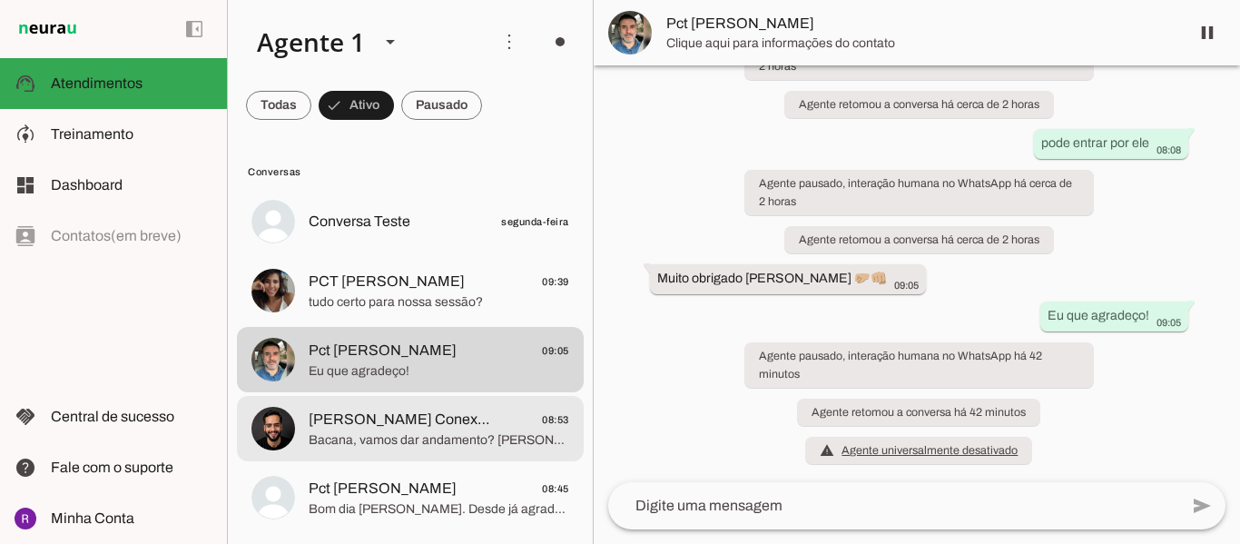
click at [432, 423] on span "[PERSON_NAME] Conexões" at bounding box center [402, 420] width 187 height 22
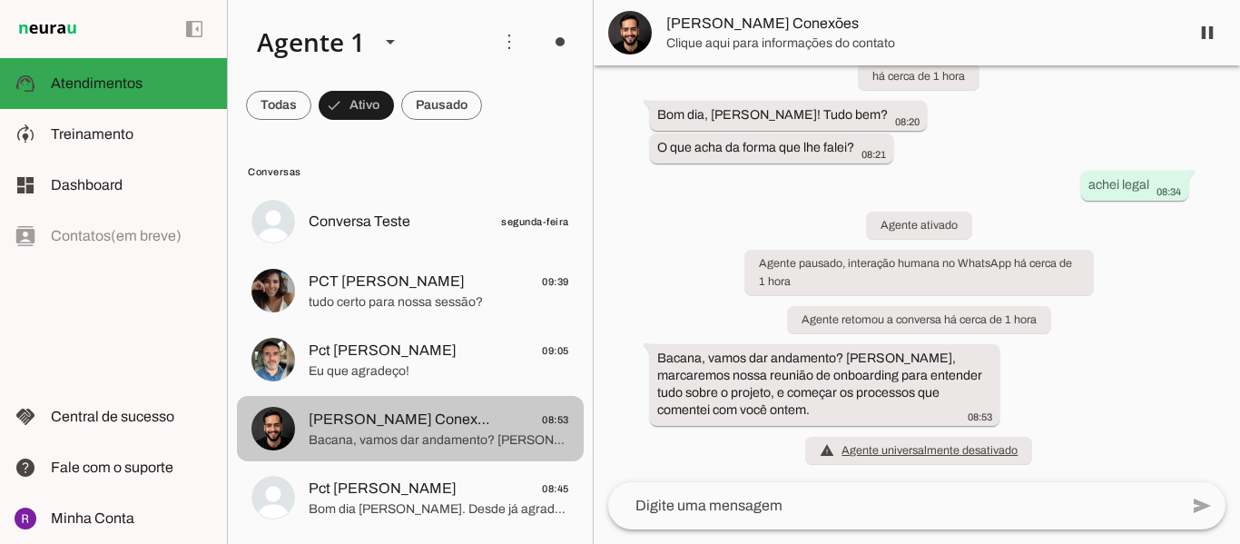
scroll to position [43, 0]
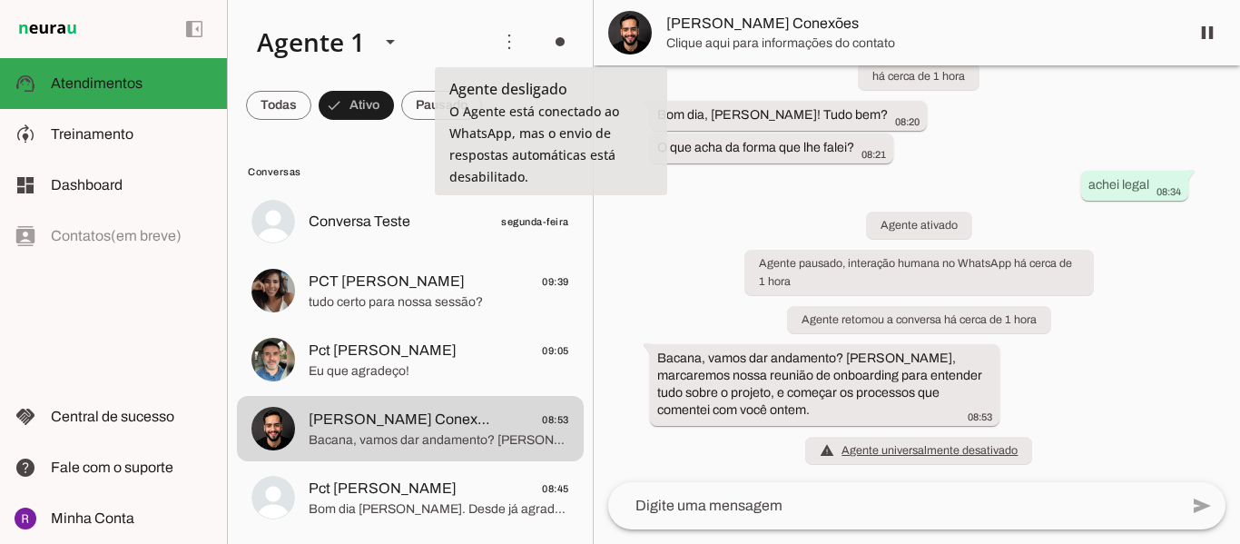
click at [525, 38] on md-item "more_vert circle Ações do Agente Agente desligado O Agente está conectado ao Wh…" at bounding box center [410, 42] width 365 height 84
click at [542, 43] on span at bounding box center [560, 42] width 44 height 44
click at [776, 98] on slot at bounding box center [813, 100] width 74 height 44
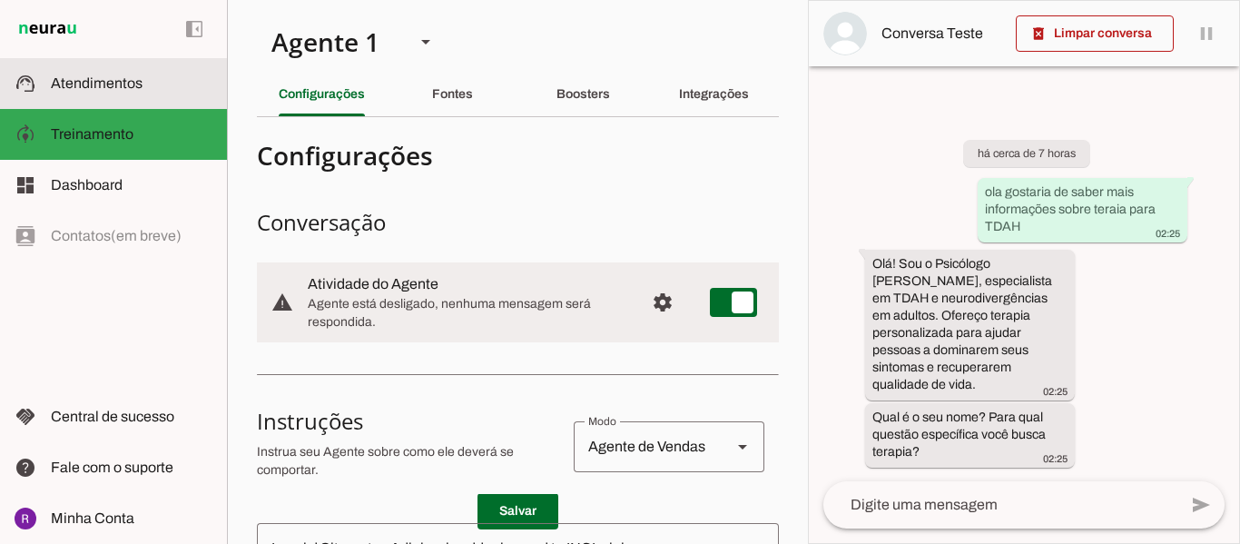
click at [104, 69] on md-item "support_agent Atendimentos Atendimentos" at bounding box center [113, 83] width 227 height 51
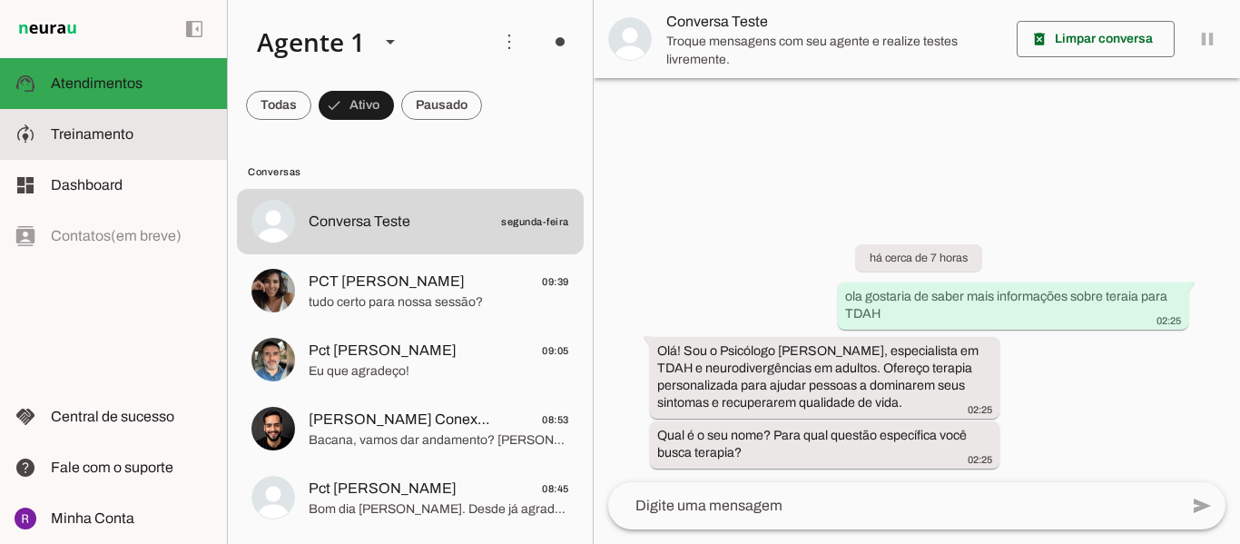
click at [100, 133] on span "Treinamento" at bounding box center [92, 133] width 83 height 15
